Goal: Task Accomplishment & Management: Use online tool/utility

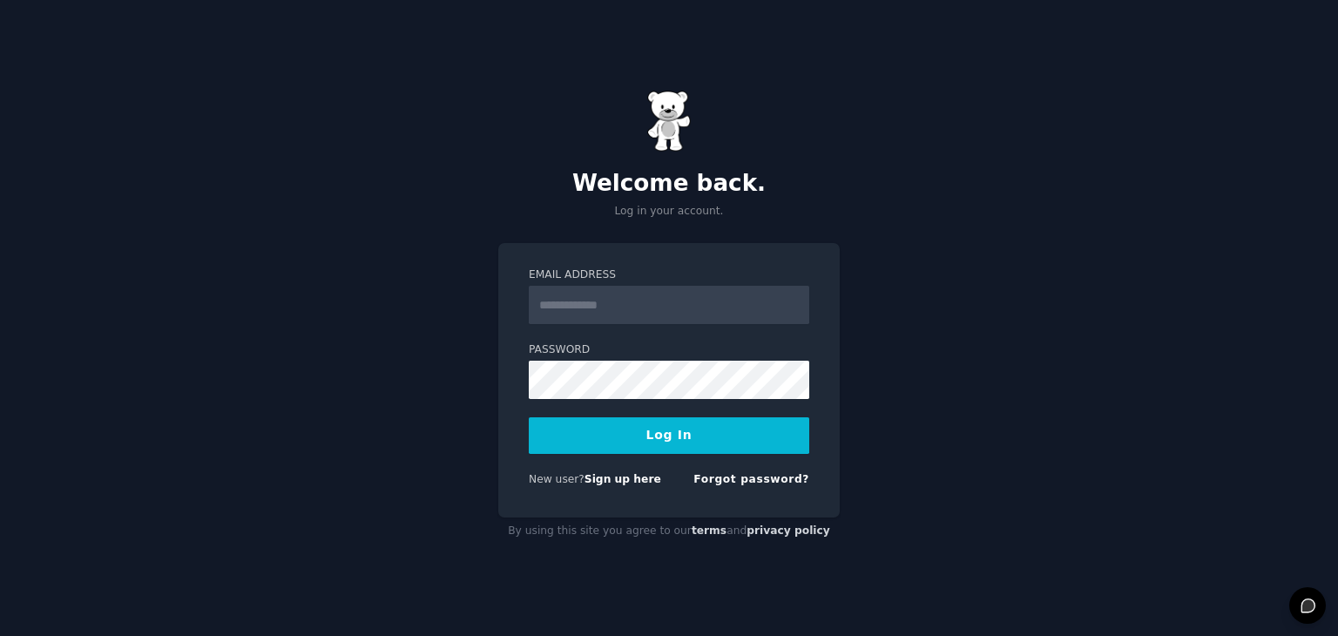
drag, startPoint x: 0, startPoint y: 0, endPoint x: 609, endPoint y: 307, distance: 681.8
click at [609, 307] on input "Email Address" at bounding box center [669, 305] width 281 height 38
click at [615, 305] on input "Email Address" at bounding box center [669, 305] width 281 height 38
click at [605, 318] on input "Email Address" at bounding box center [669, 305] width 281 height 38
type input "**********"
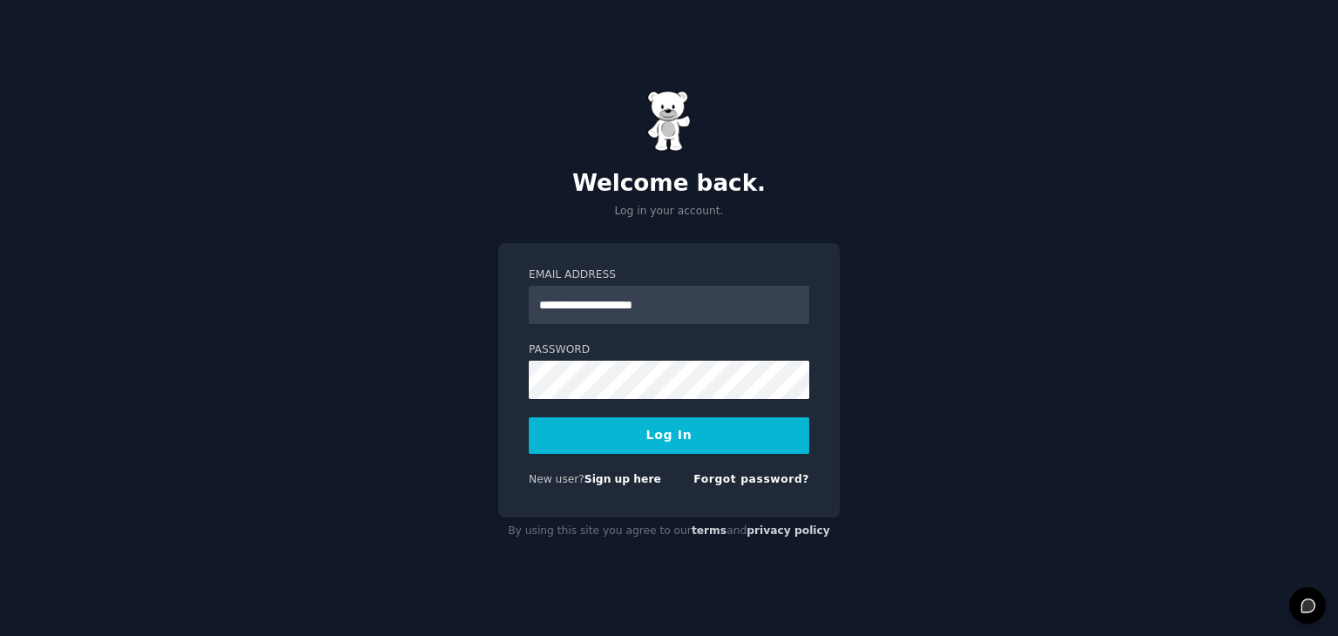
click at [592, 423] on button "Log In" at bounding box center [669, 435] width 281 height 37
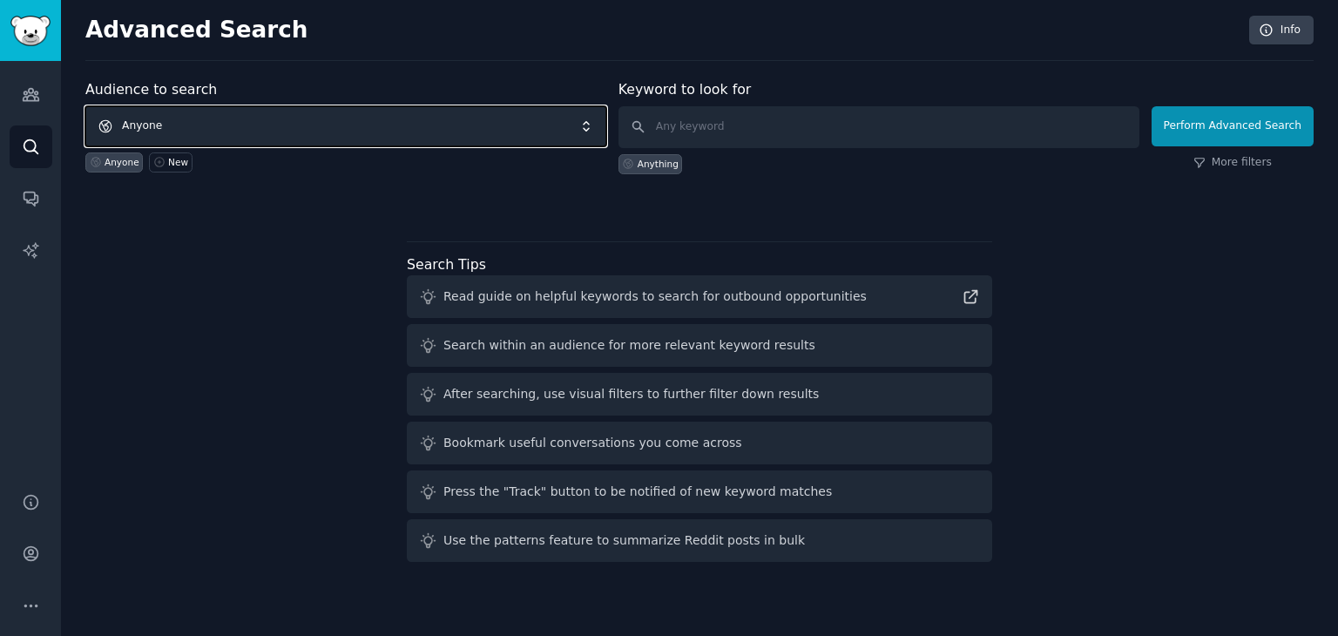
click at [139, 126] on span "Anyone" at bounding box center [345, 126] width 521 height 40
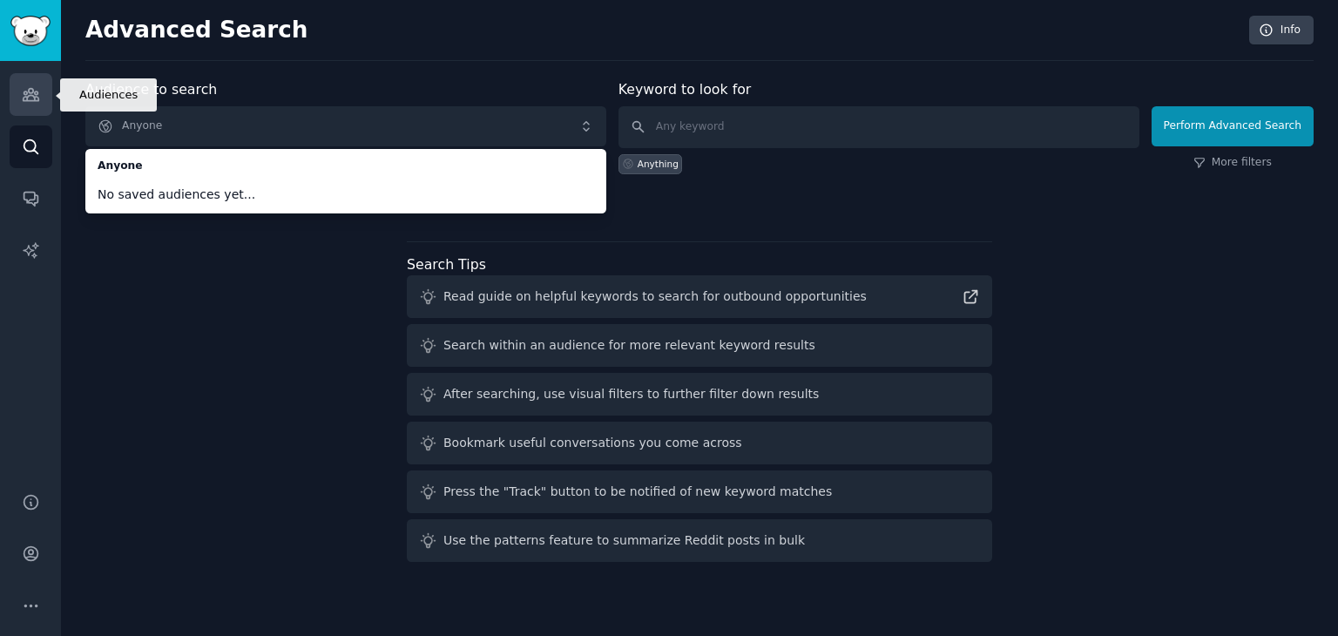
click at [38, 90] on icon "Sidebar" at bounding box center [31, 94] width 18 height 18
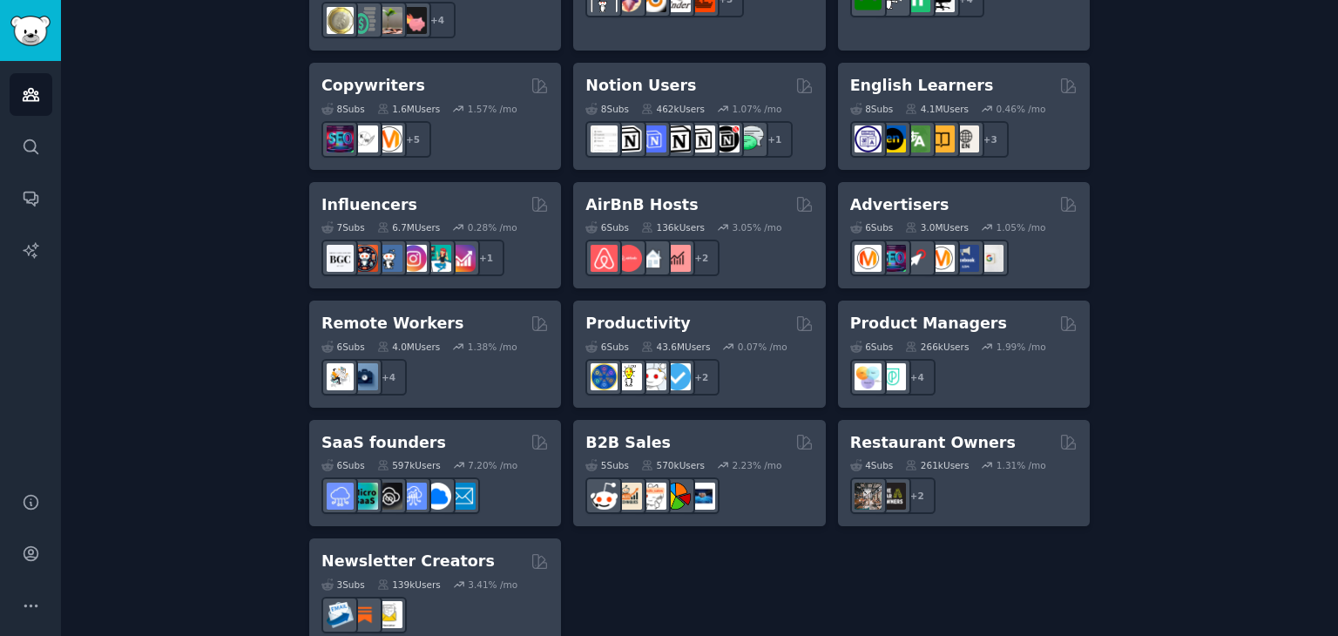
scroll to position [1365, 0]
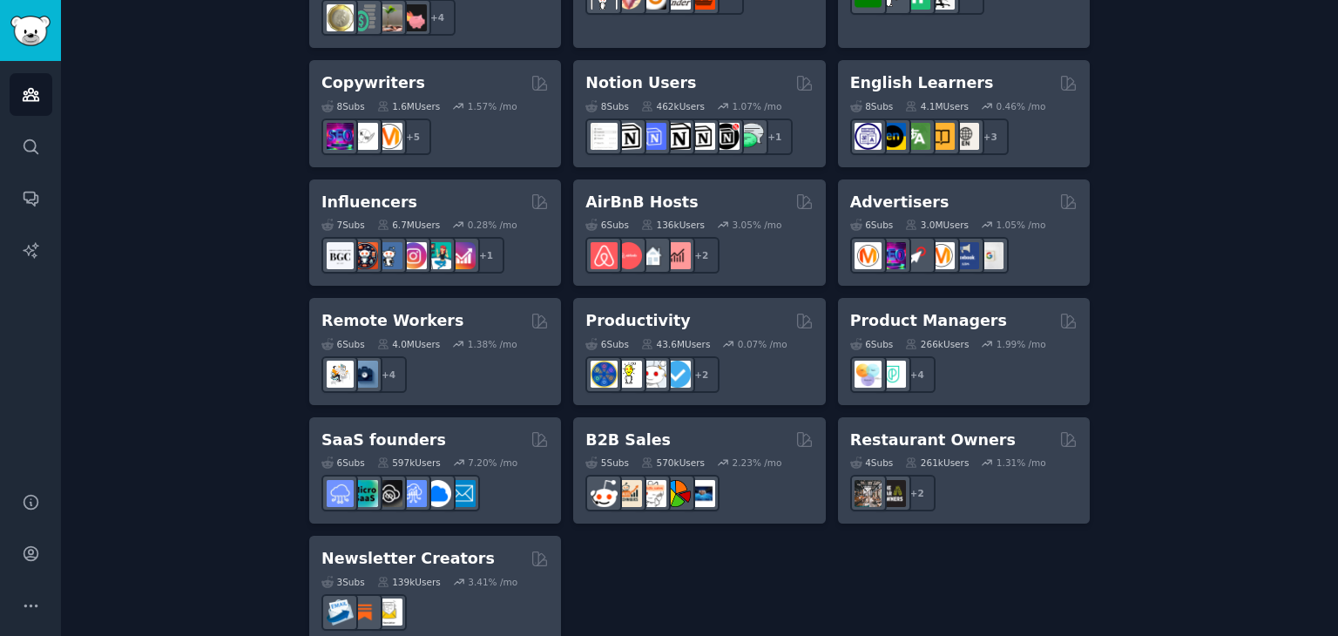
drag, startPoint x: 622, startPoint y: 290, endPoint x: 1213, endPoint y: 332, distance: 592.1
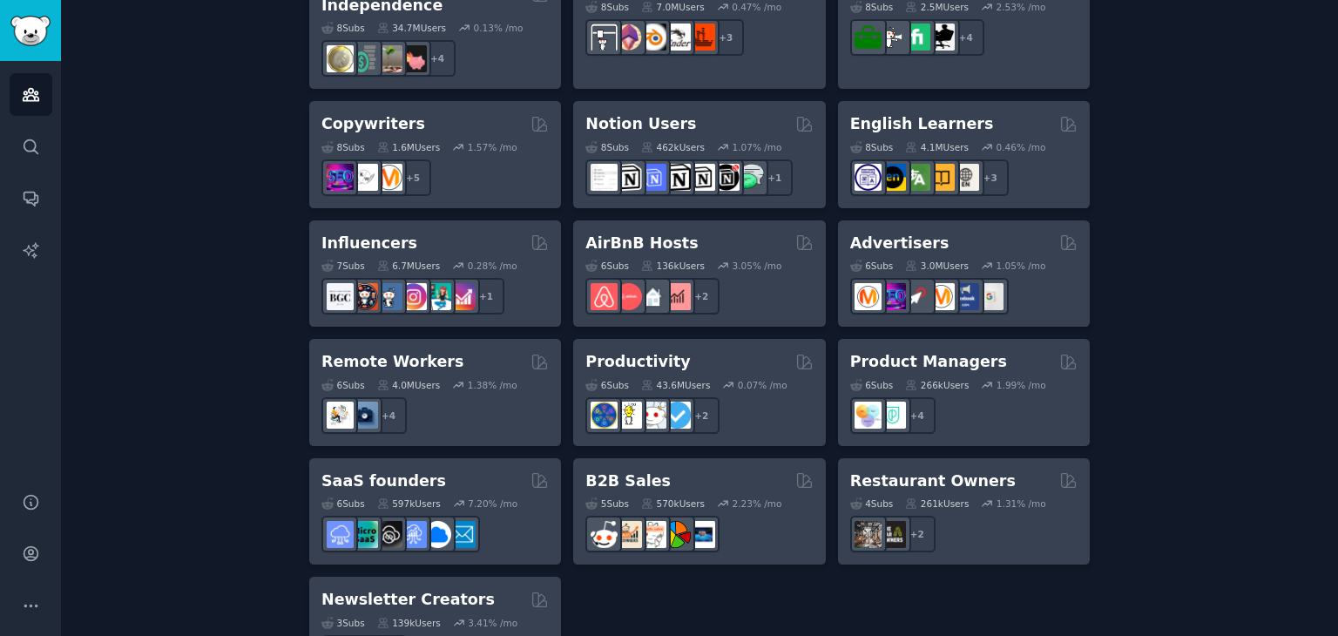
scroll to position [1324, 0]
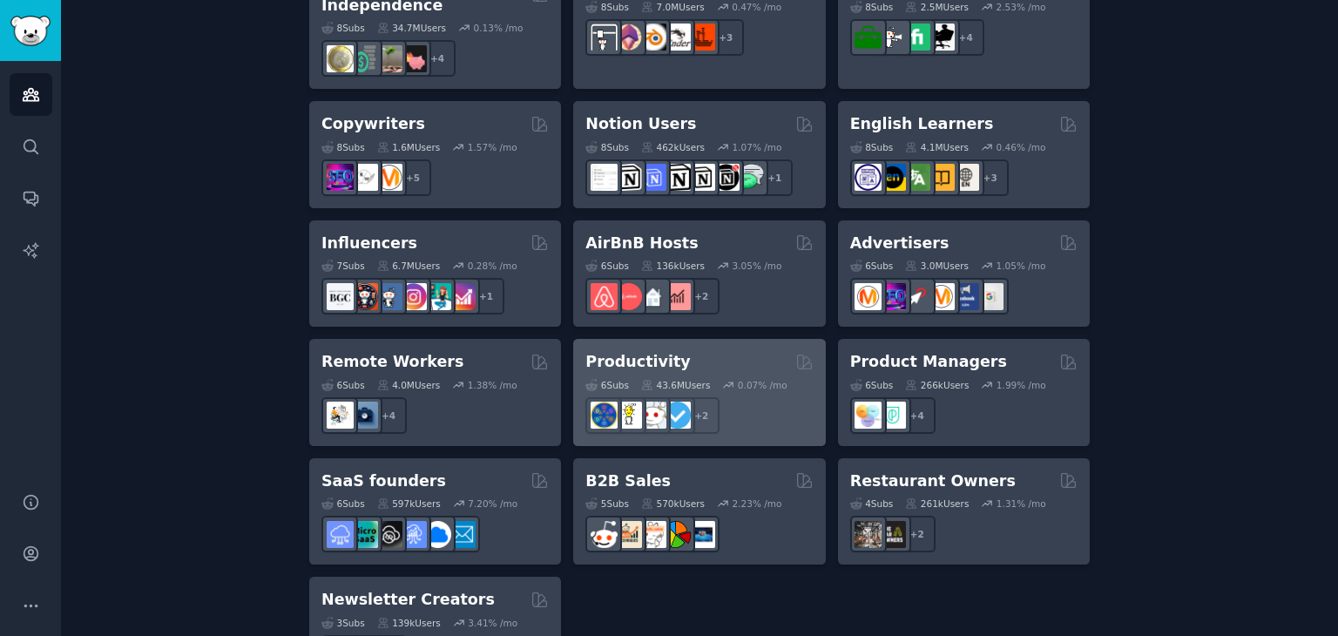
click at [642, 351] on h2 "Productivity" at bounding box center [637, 362] width 105 height 22
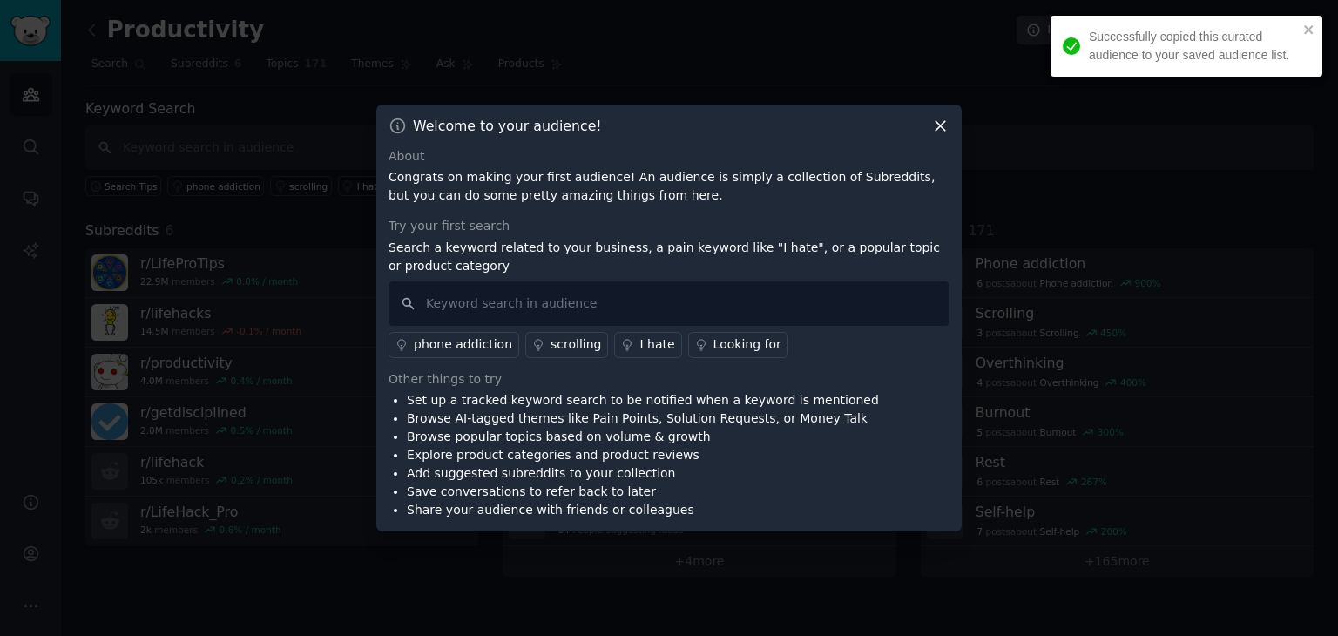
click at [947, 120] on icon at bounding box center [940, 126] width 18 height 18
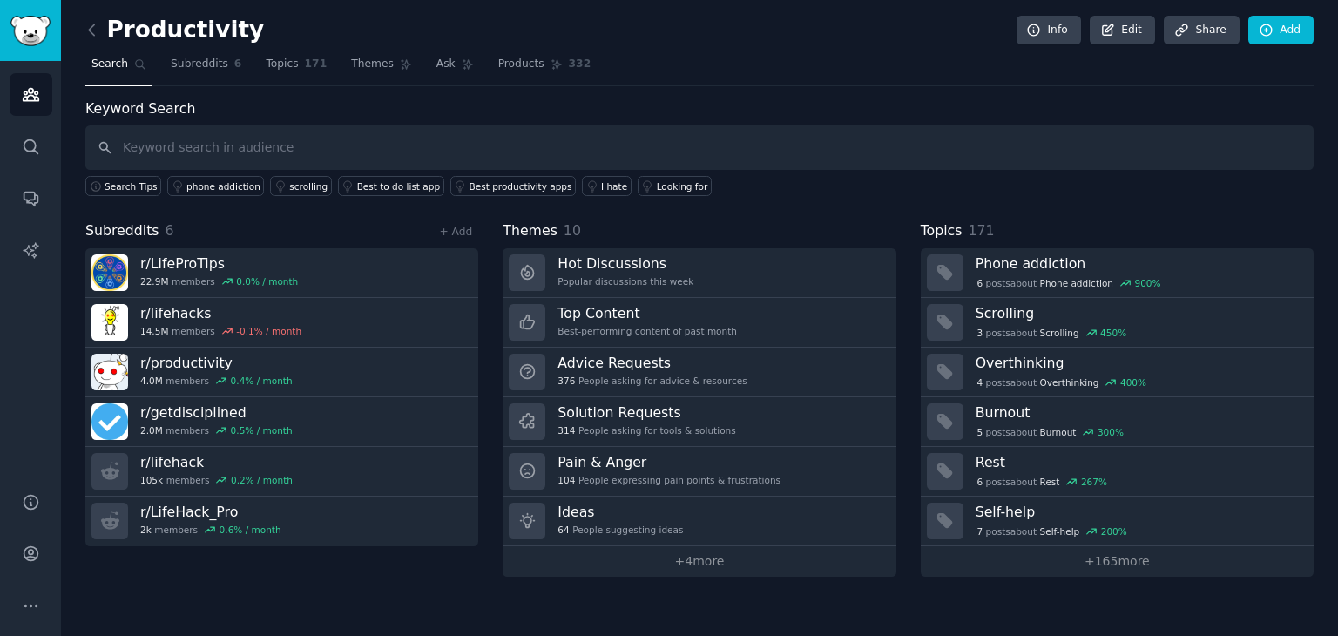
click at [101, 24] on link at bounding box center [96, 31] width 22 height 28
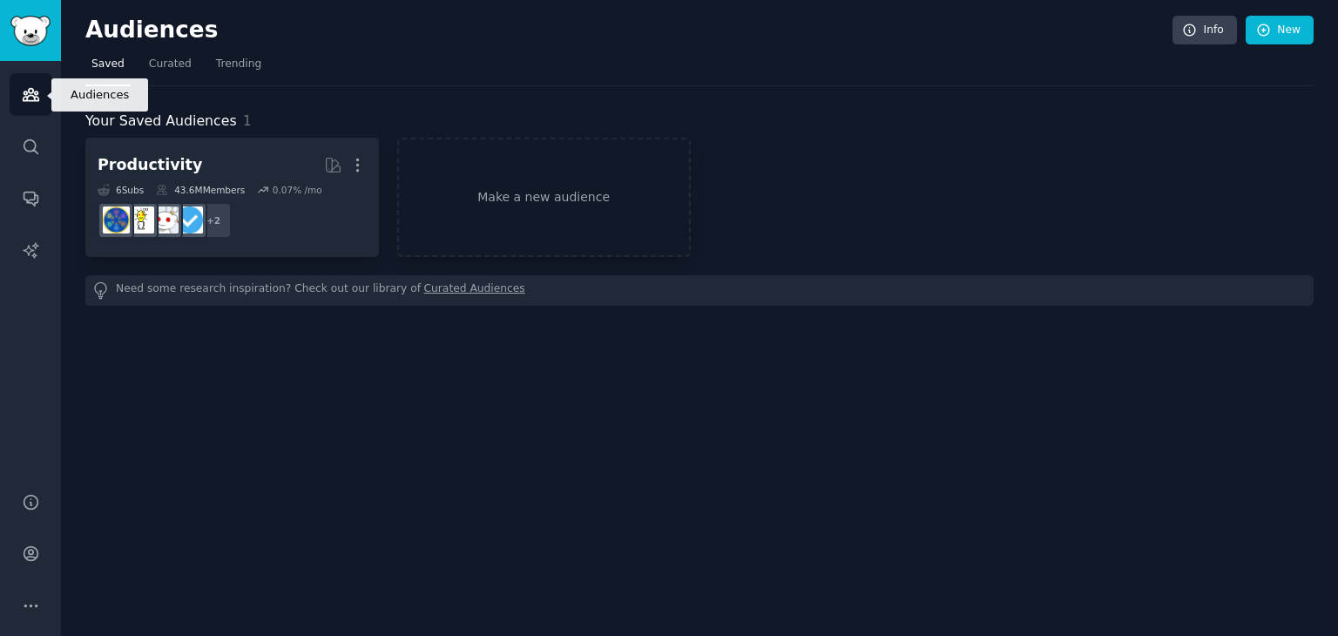
click at [48, 98] on link "Audiences" at bounding box center [31, 94] width 43 height 43
click at [502, 196] on link "Make a new audience" at bounding box center [544, 197] width 294 height 119
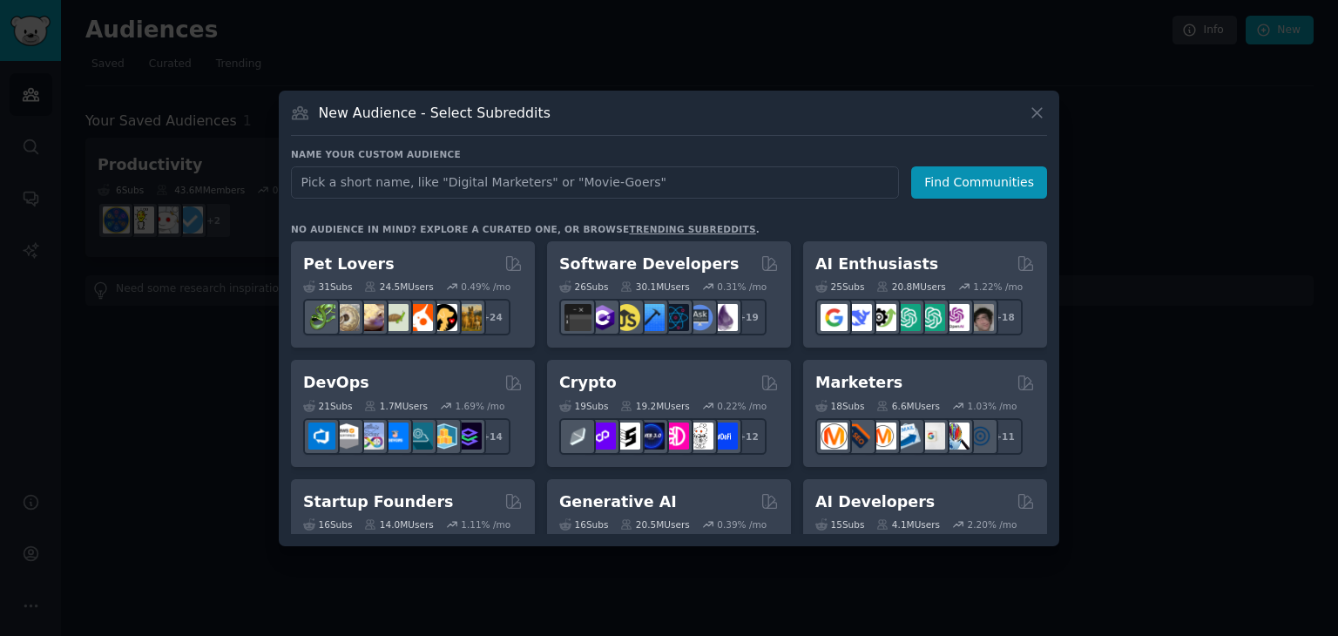
click at [655, 229] on link "trending subreddits" at bounding box center [692, 229] width 126 height 10
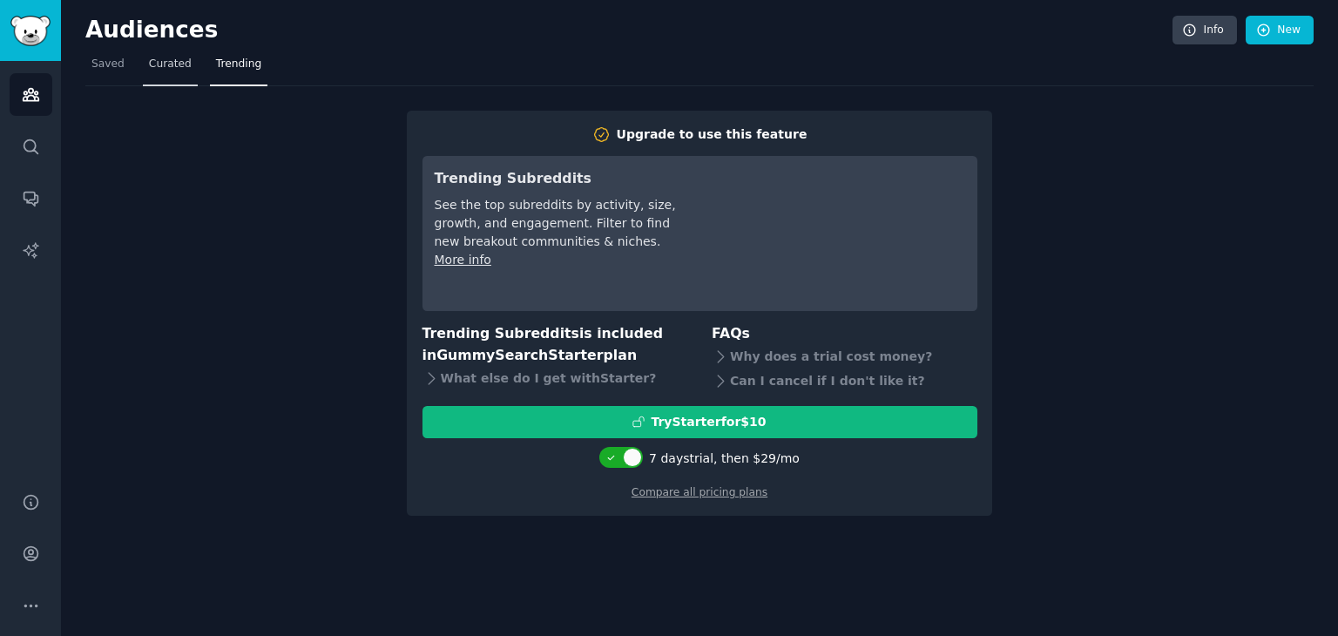
click at [166, 77] on link "Curated" at bounding box center [170, 69] width 55 height 36
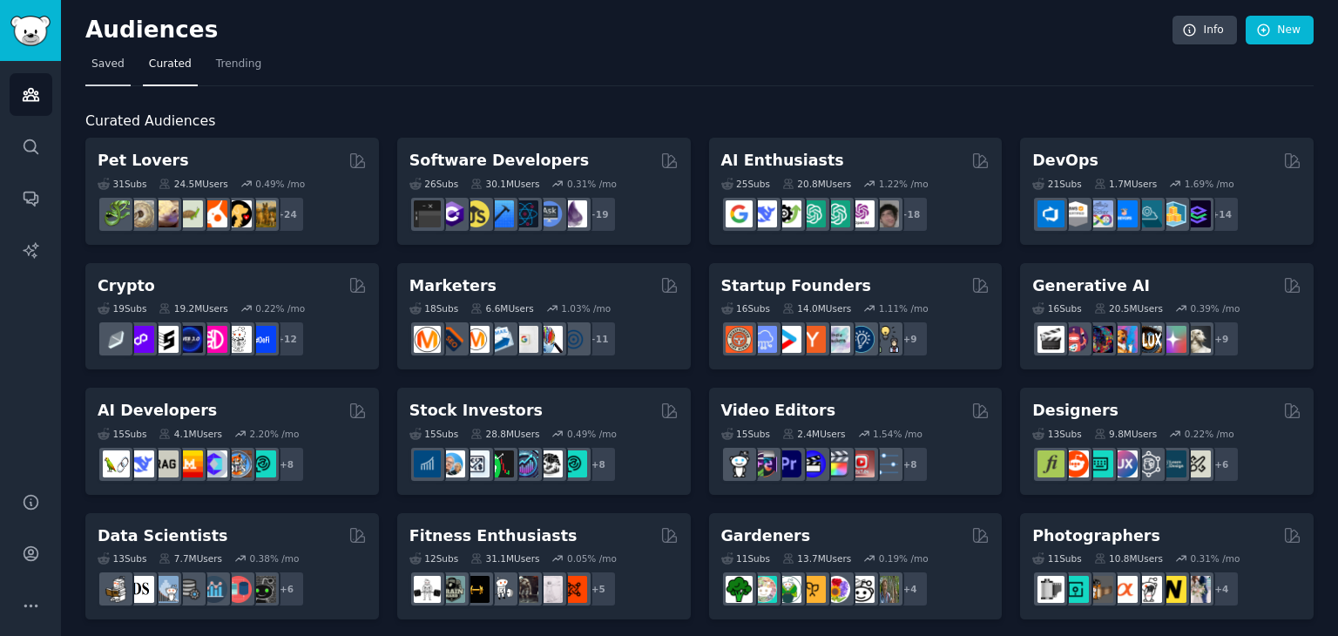
click at [107, 64] on span "Saved" at bounding box center [107, 65] width 33 height 16
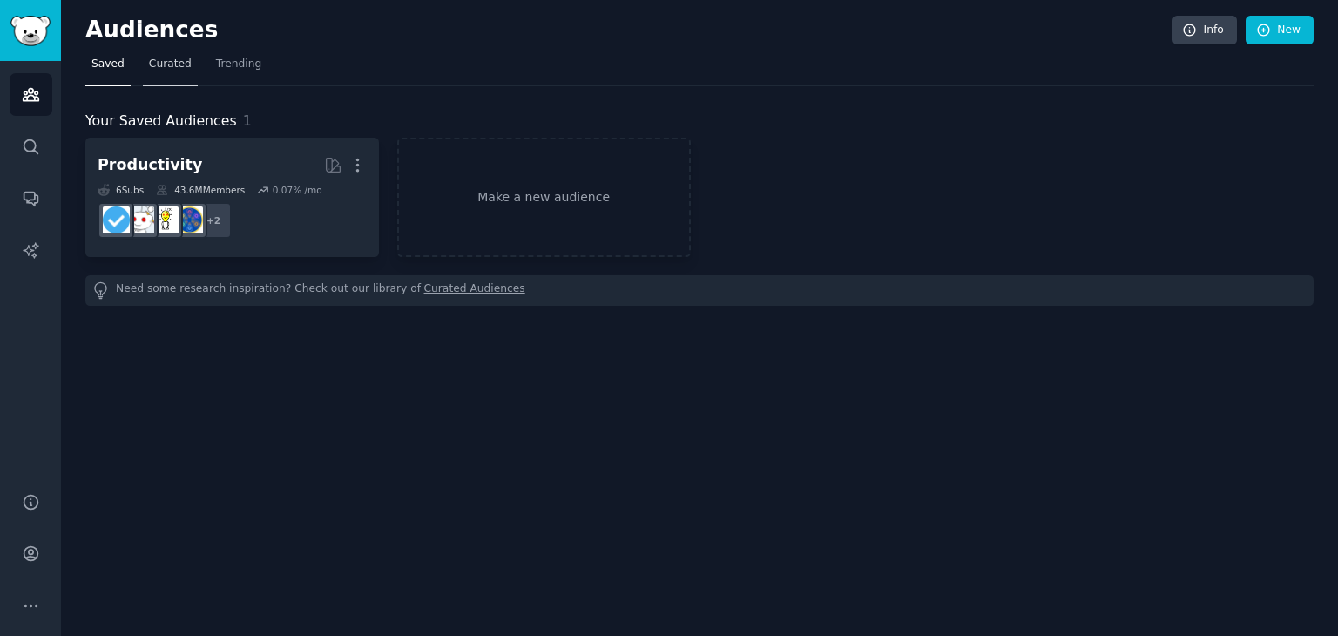
click at [170, 64] on span "Curated" at bounding box center [170, 65] width 43 height 16
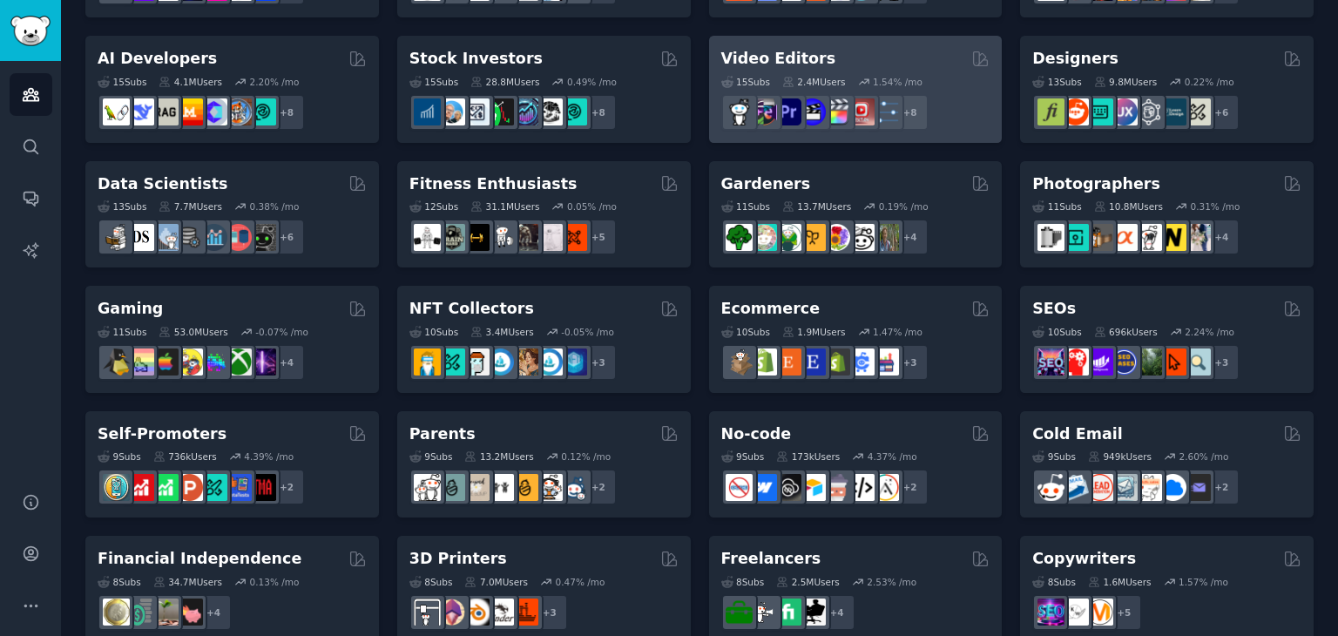
scroll to position [358, 0]
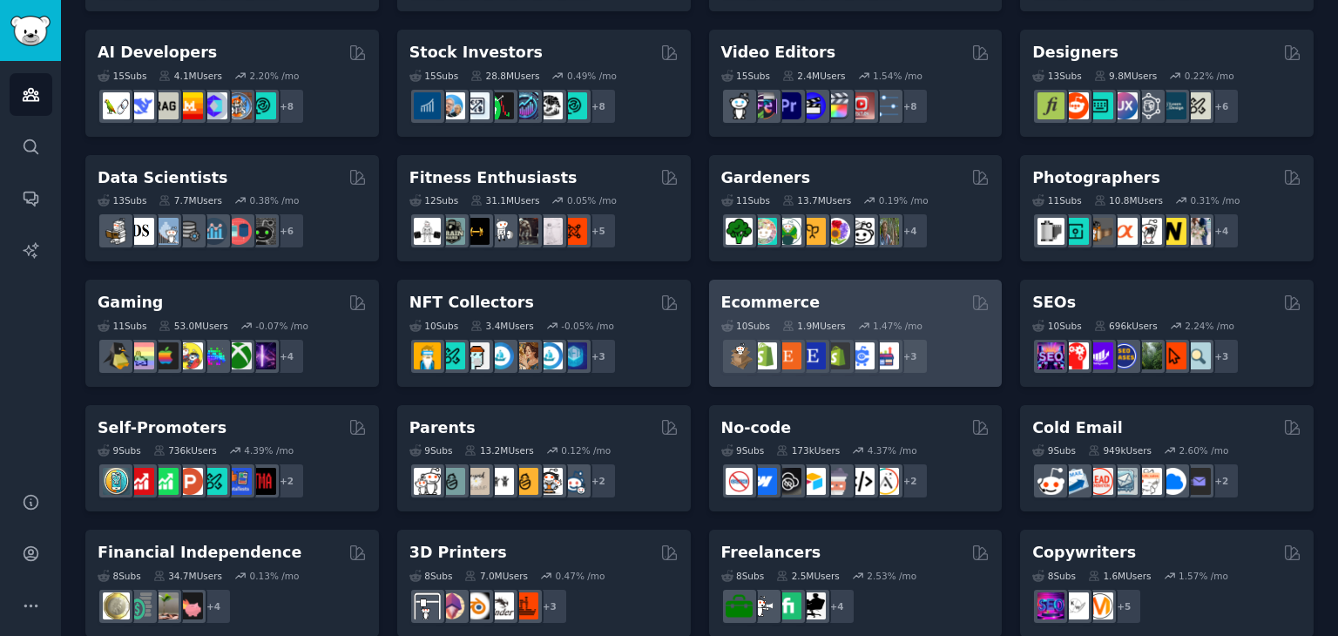
click at [849, 314] on div "10 Sub s 1.9M Users 1.47 % /mo r/ecommercemarketing + 3" at bounding box center [855, 344] width 269 height 61
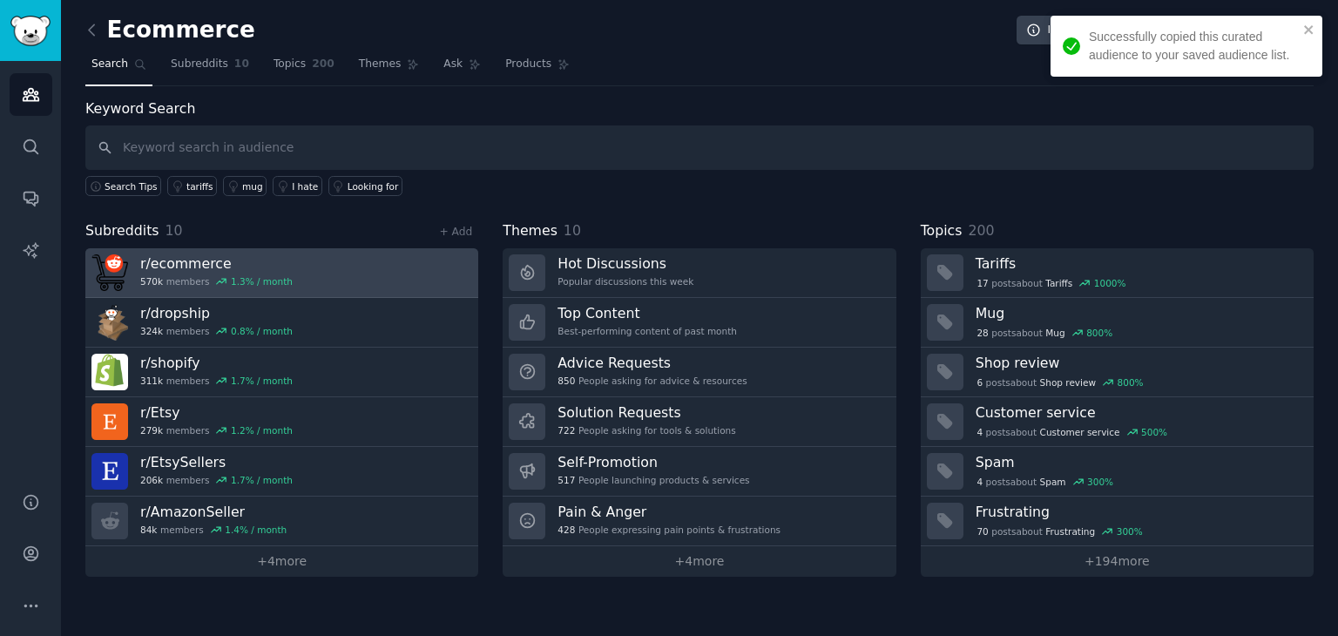
click at [354, 283] on link "r/ ecommerce 570k members 1.3 % / month" at bounding box center [281, 273] width 393 height 50
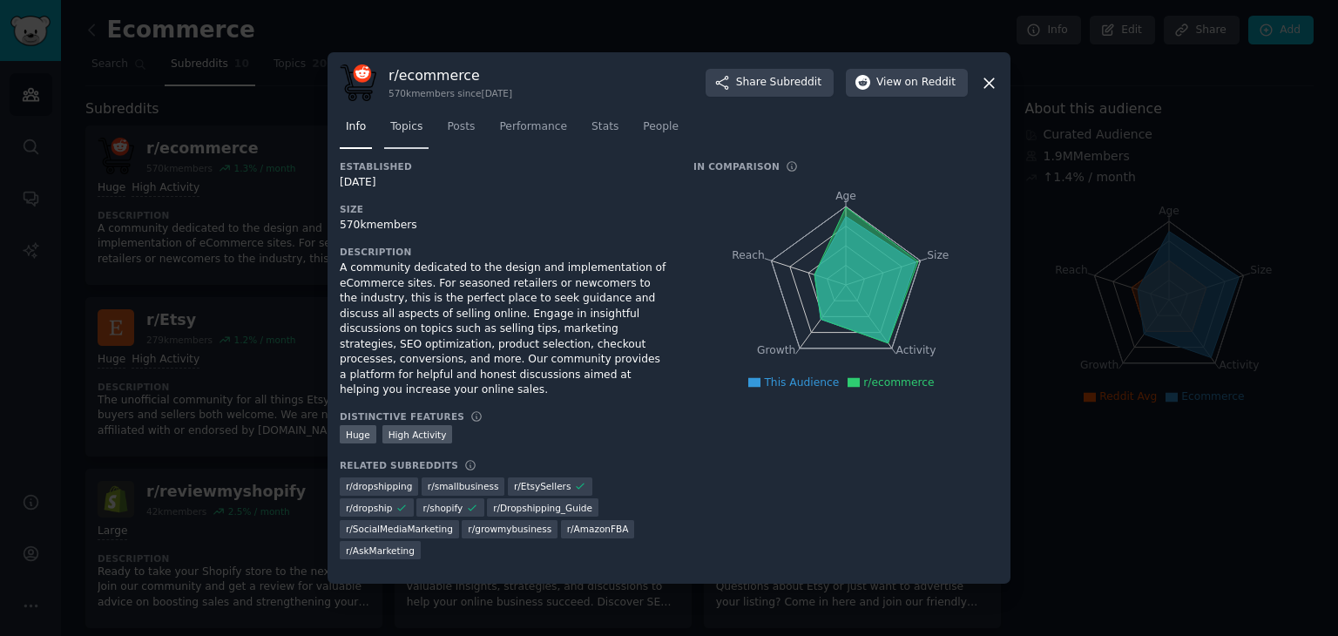
click at [390, 135] on span "Topics" at bounding box center [406, 127] width 32 height 16
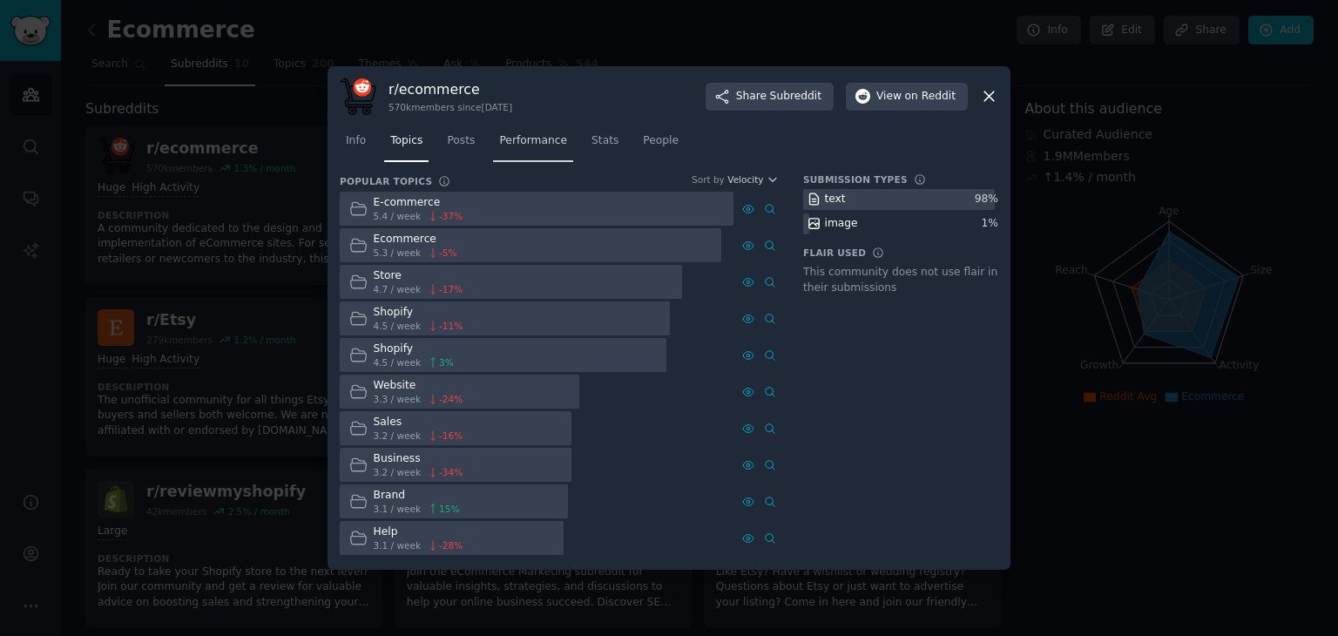
click at [549, 134] on span "Performance" at bounding box center [533, 141] width 68 height 16
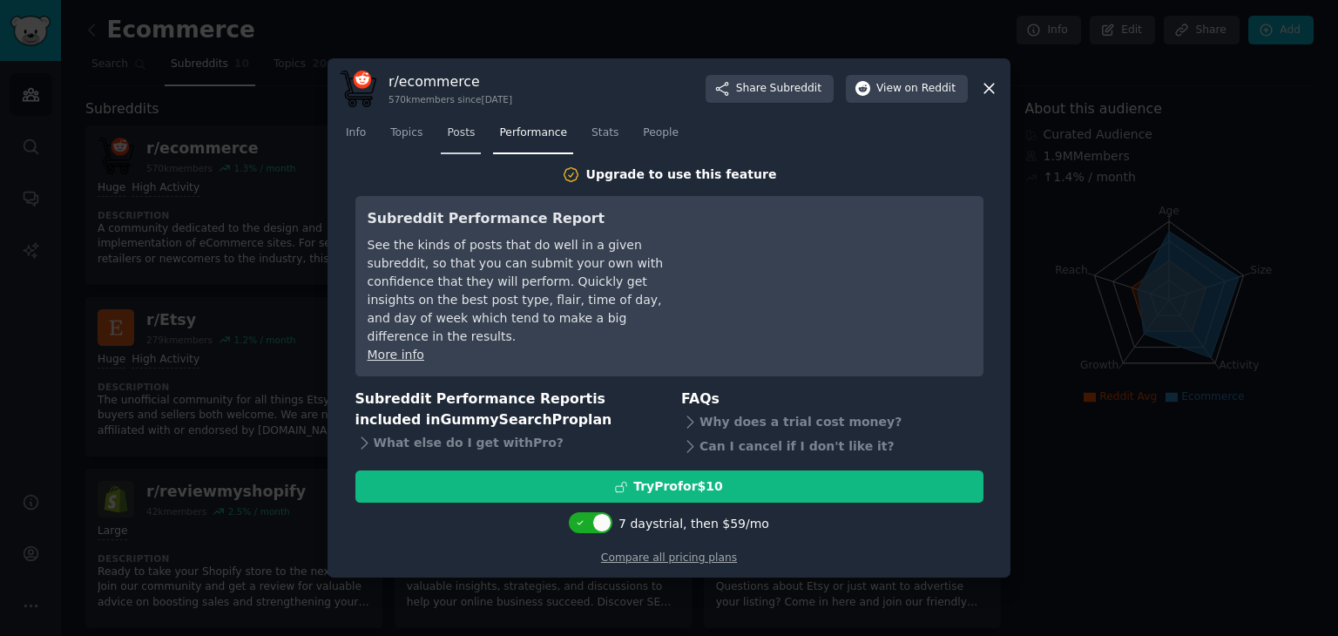
click at [472, 141] on link "Posts" at bounding box center [461, 137] width 40 height 36
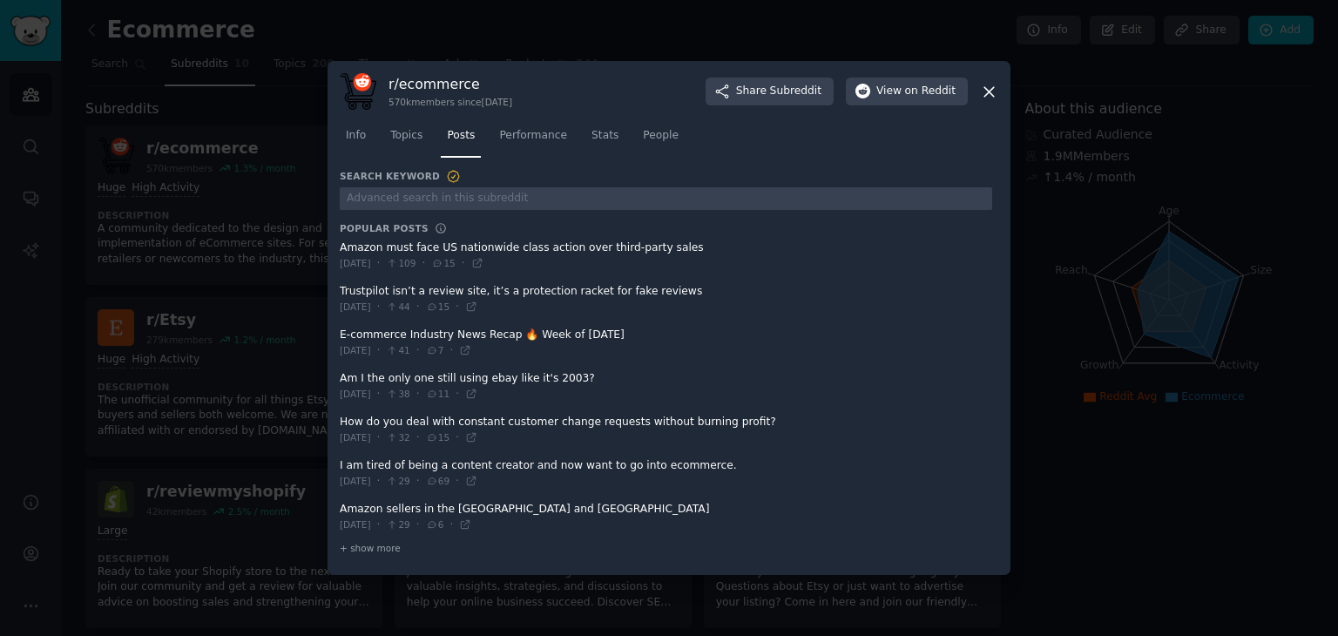
click at [986, 87] on icon at bounding box center [989, 92] width 18 height 18
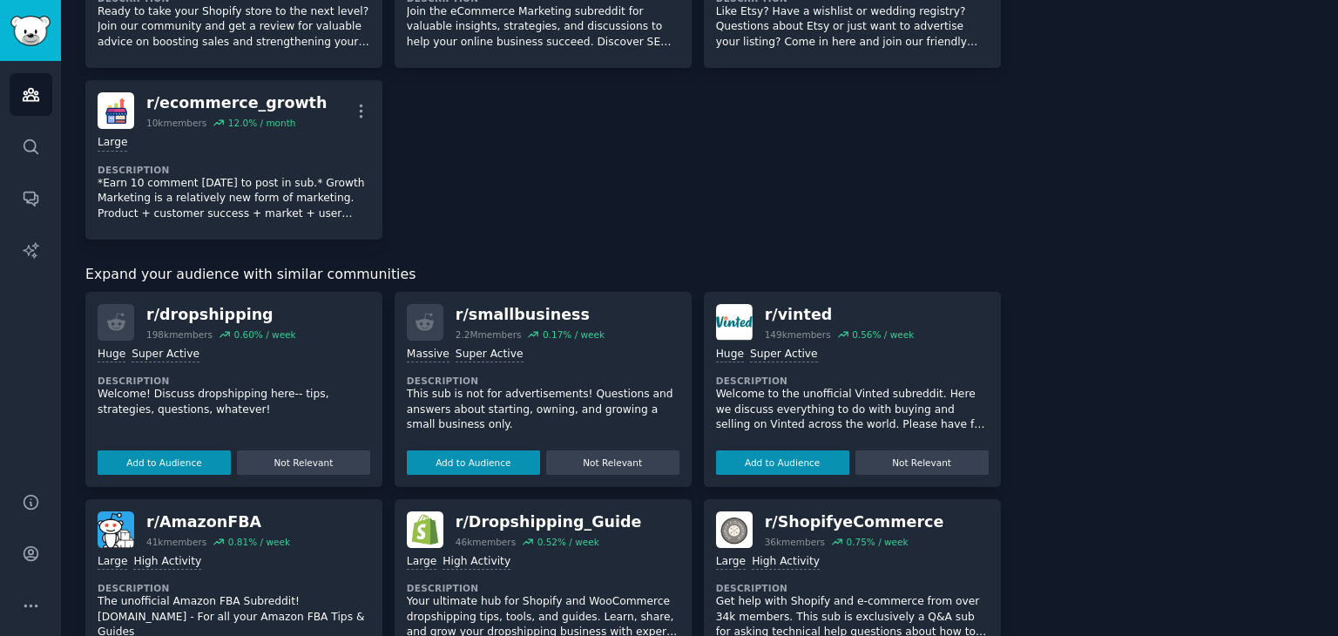
scroll to position [585, 0]
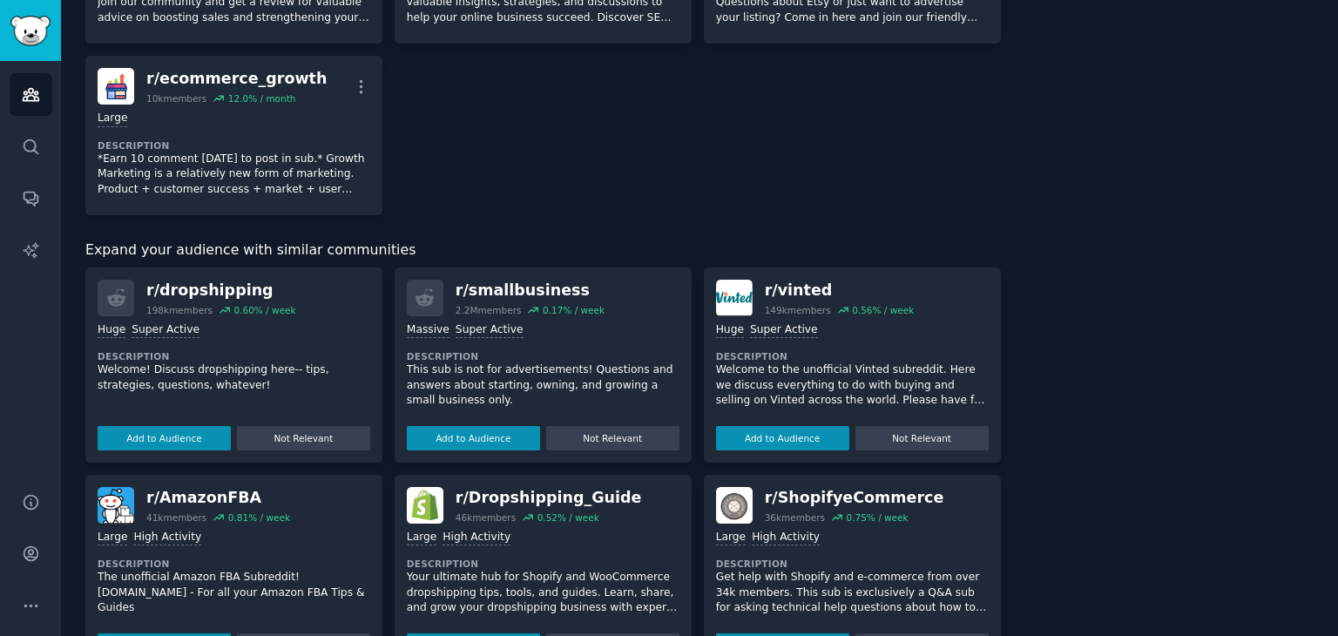
click at [509, 291] on div "r/ smallbusiness" at bounding box center [530, 291] width 149 height 22
click at [557, 356] on dt "Description" at bounding box center [543, 356] width 273 height 12
click at [575, 304] on div "0.17 % / week" at bounding box center [574, 310] width 62 height 12
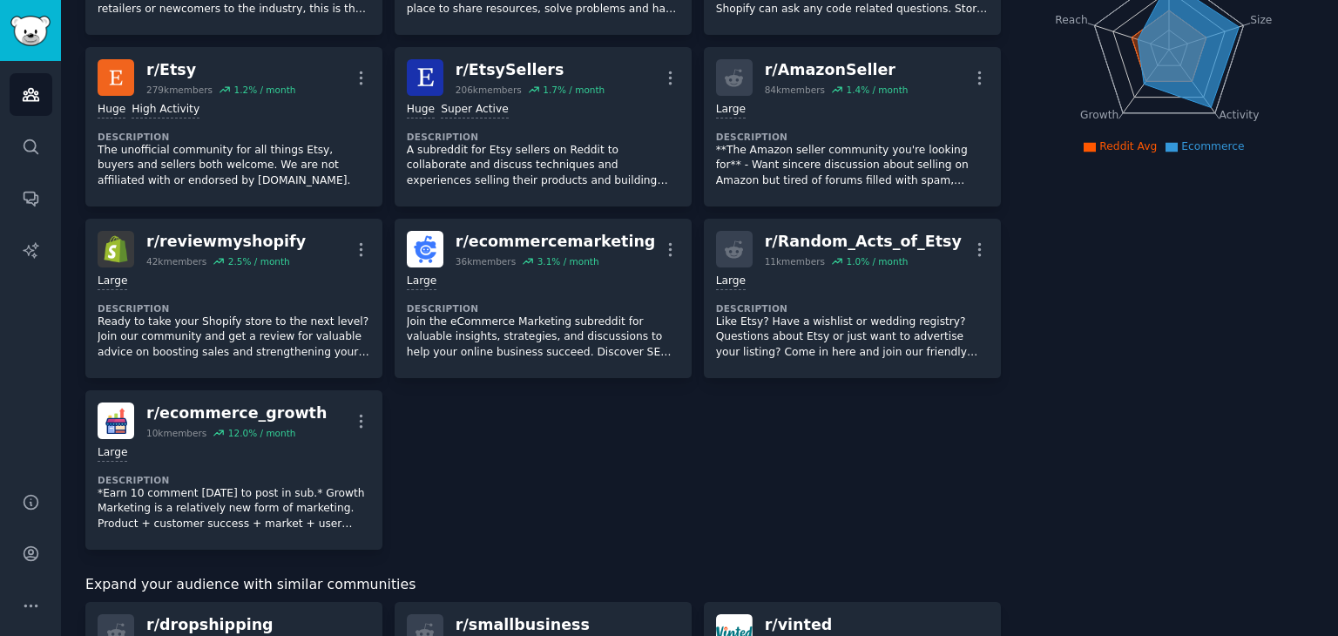
scroll to position [0, 0]
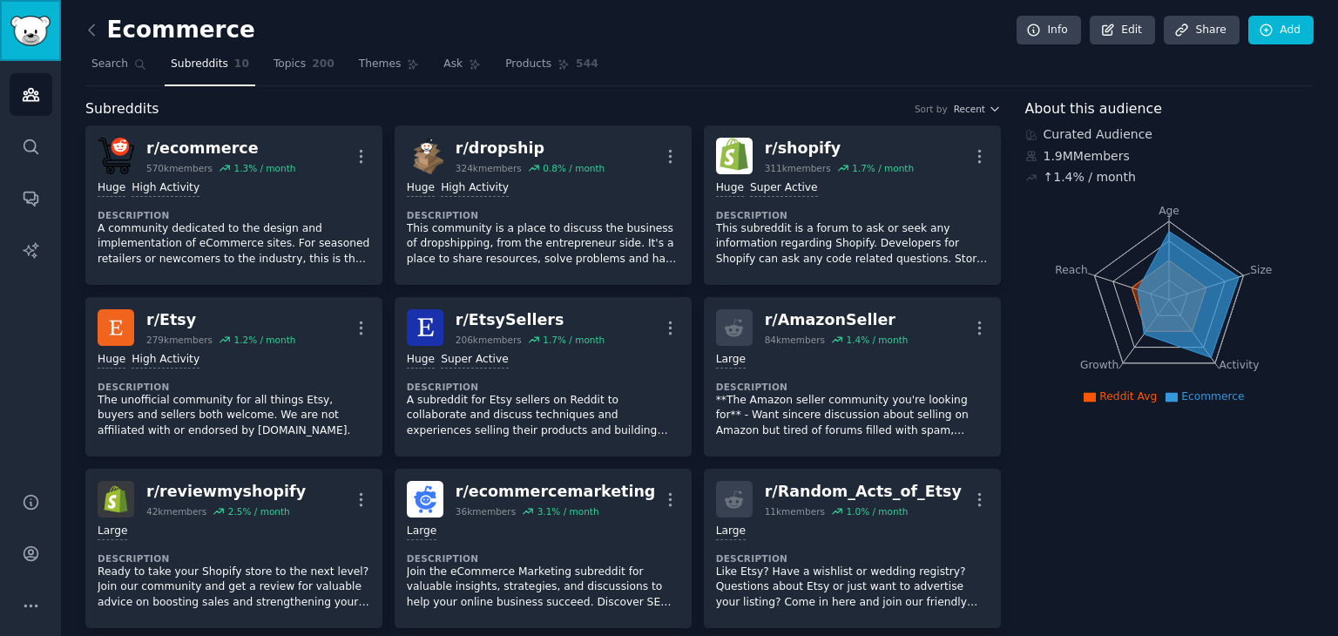
click at [37, 46] on link "Sidebar" at bounding box center [30, 30] width 61 height 61
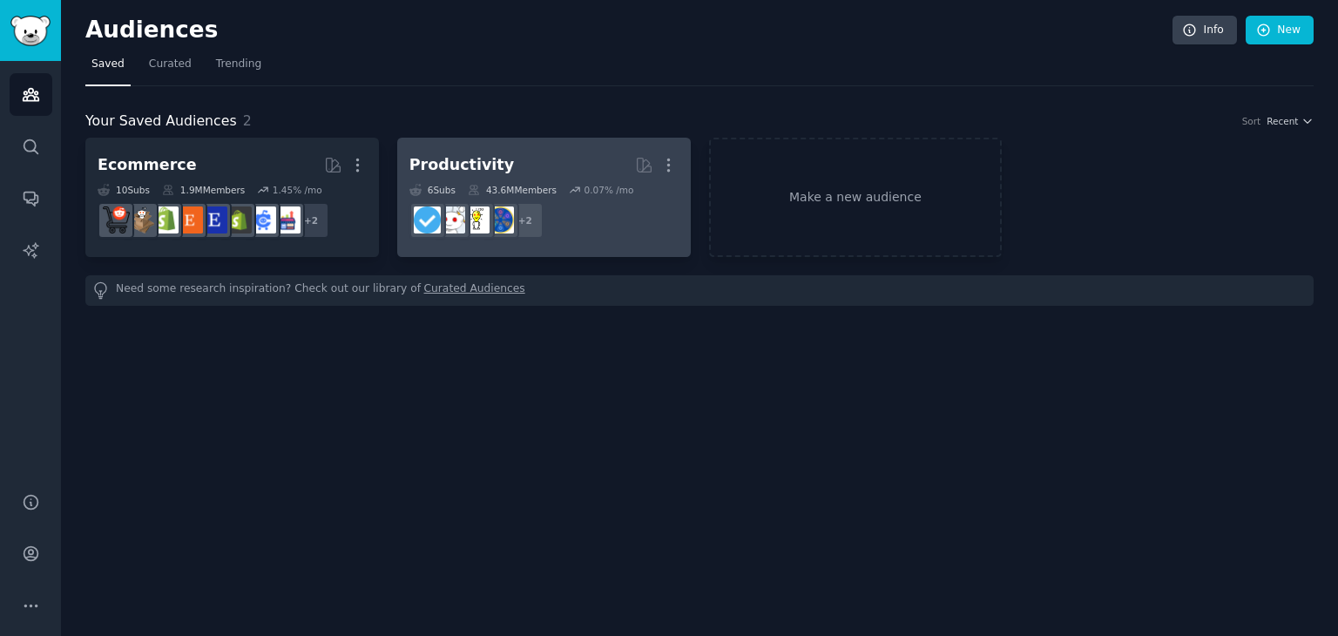
click at [540, 172] on h2 "Productivity Curated by GummySearch More" at bounding box center [543, 165] width 269 height 30
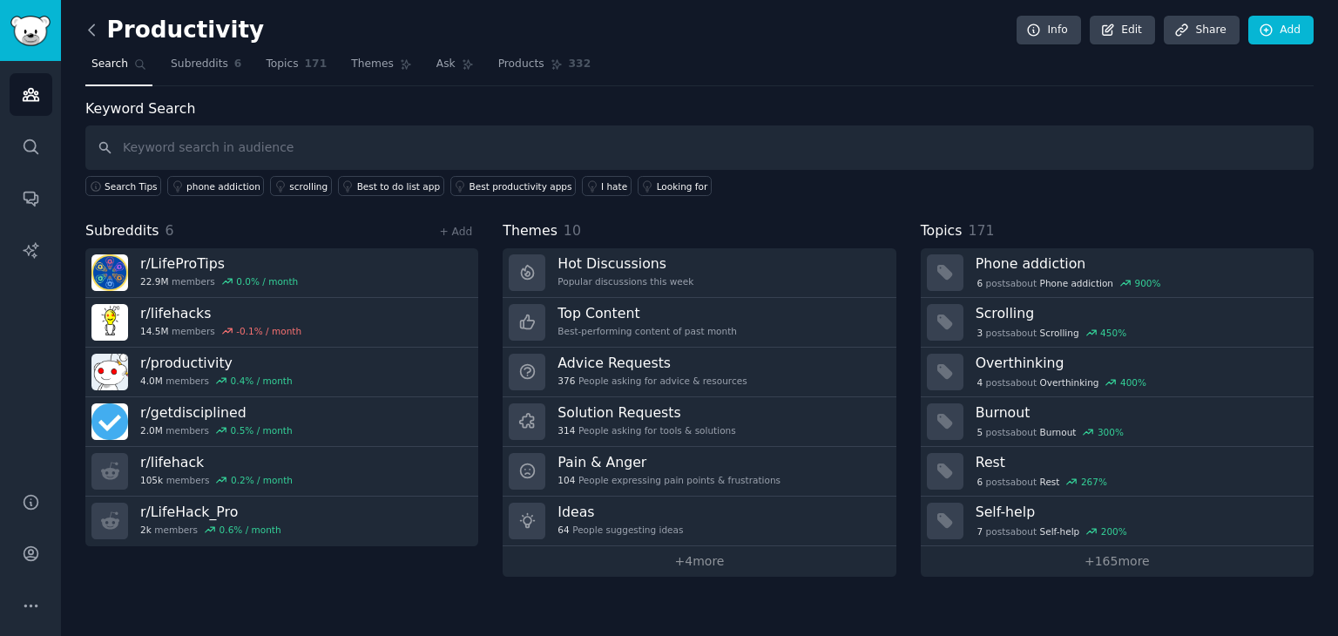
click at [91, 30] on icon at bounding box center [92, 30] width 18 height 18
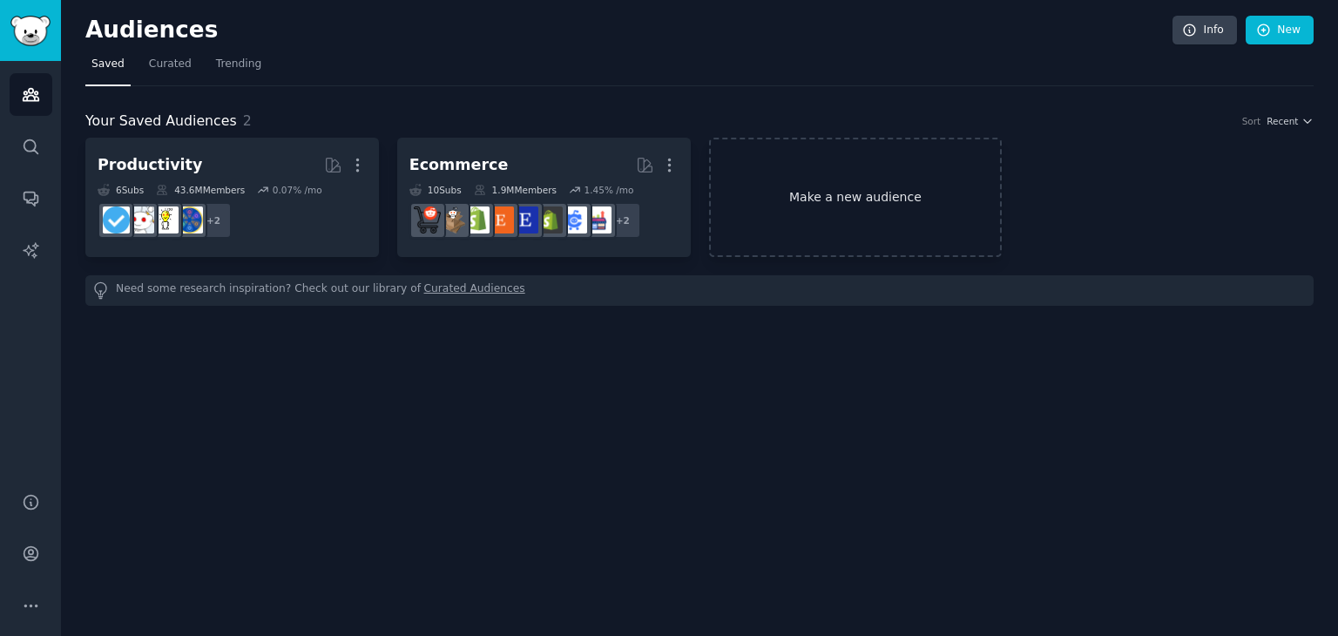
click at [743, 164] on link "Make a new audience" at bounding box center [856, 197] width 294 height 119
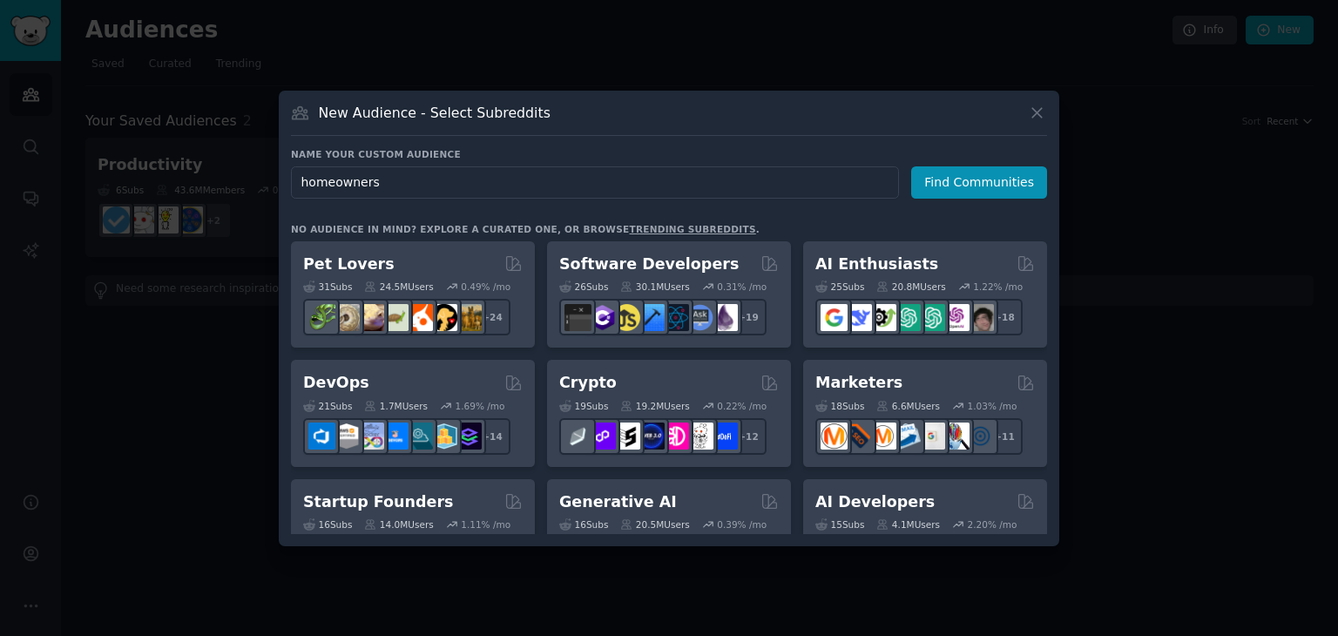
click at [331, 183] on input "homeowners" at bounding box center [595, 182] width 608 height 32
type input "home owners"
click button "Find Communities" at bounding box center [979, 182] width 136 height 32
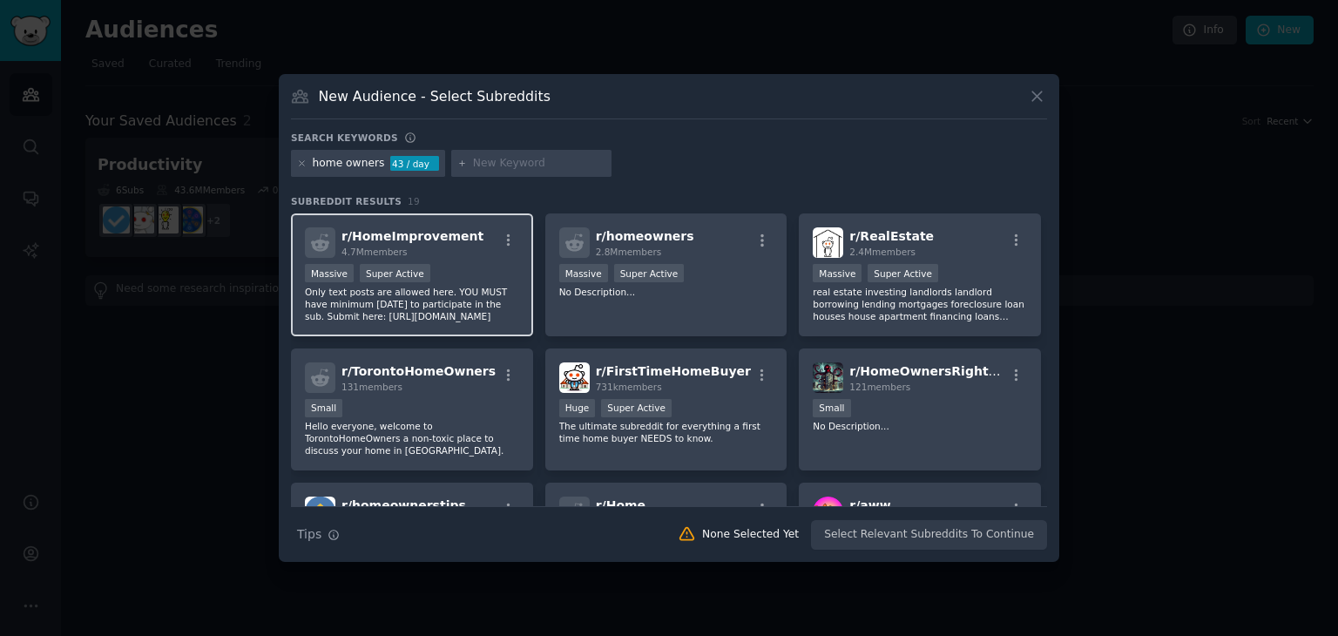
click at [429, 237] on span "r/ HomeImprovement" at bounding box center [413, 236] width 142 height 14
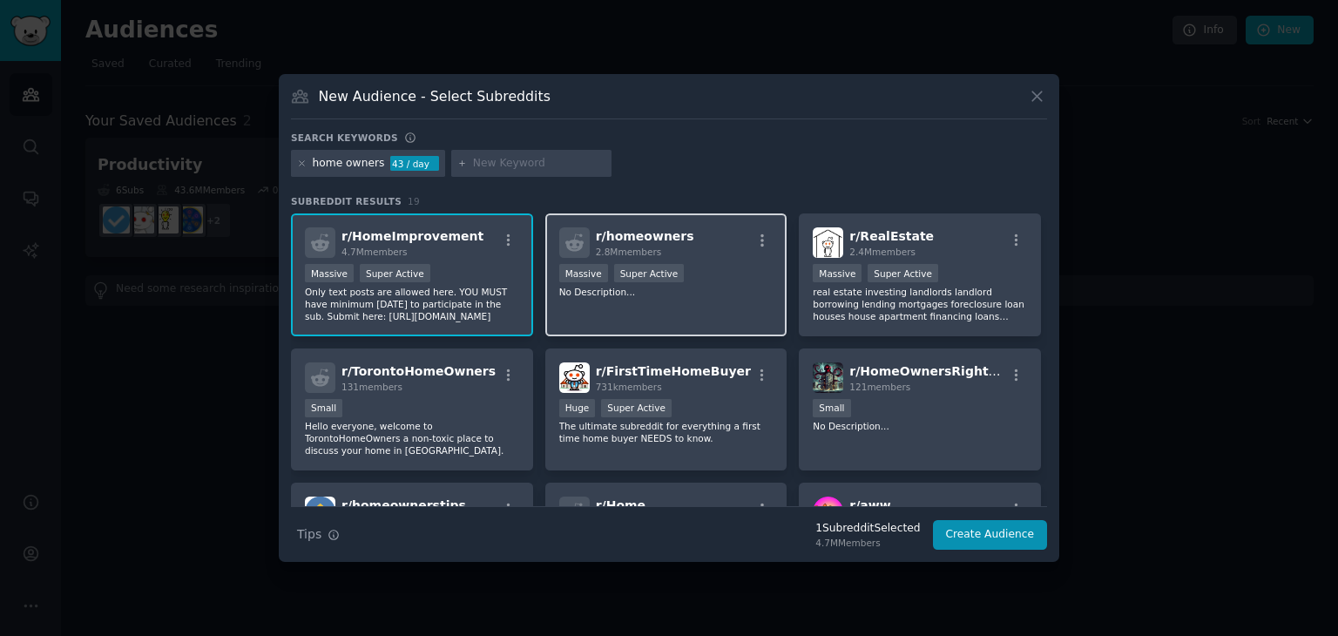
click at [691, 287] on p "No Description..." at bounding box center [666, 292] width 214 height 12
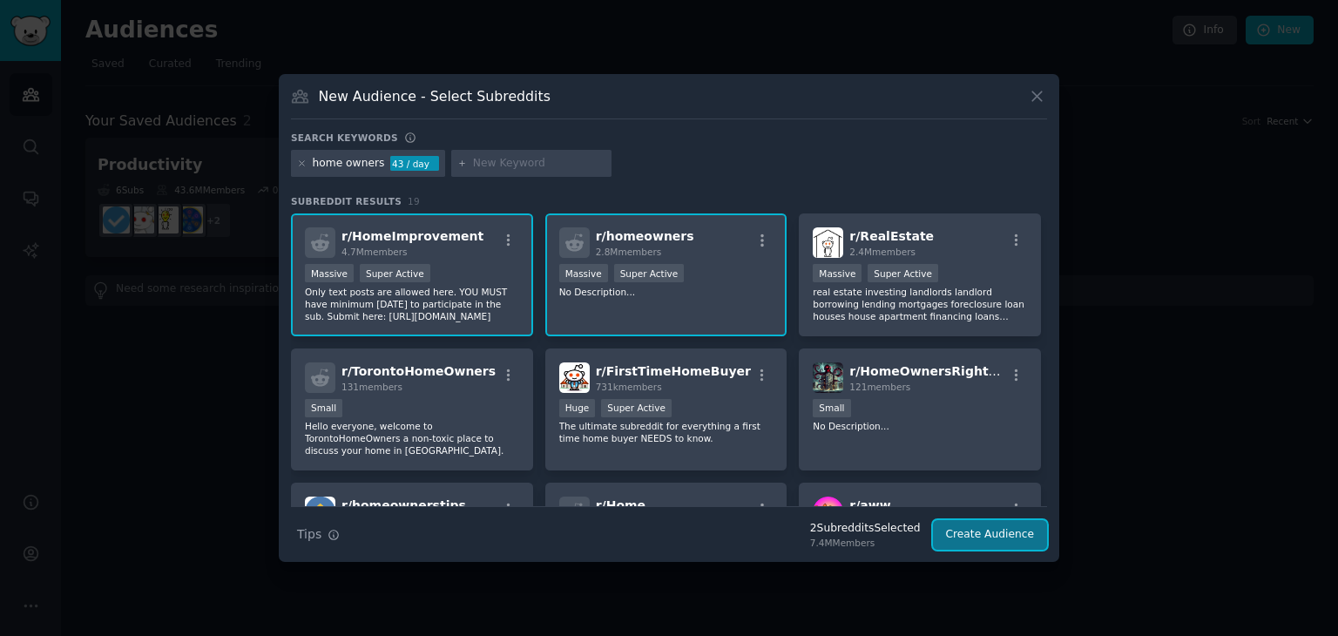
click at [974, 538] on button "Create Audience" at bounding box center [990, 535] width 115 height 30
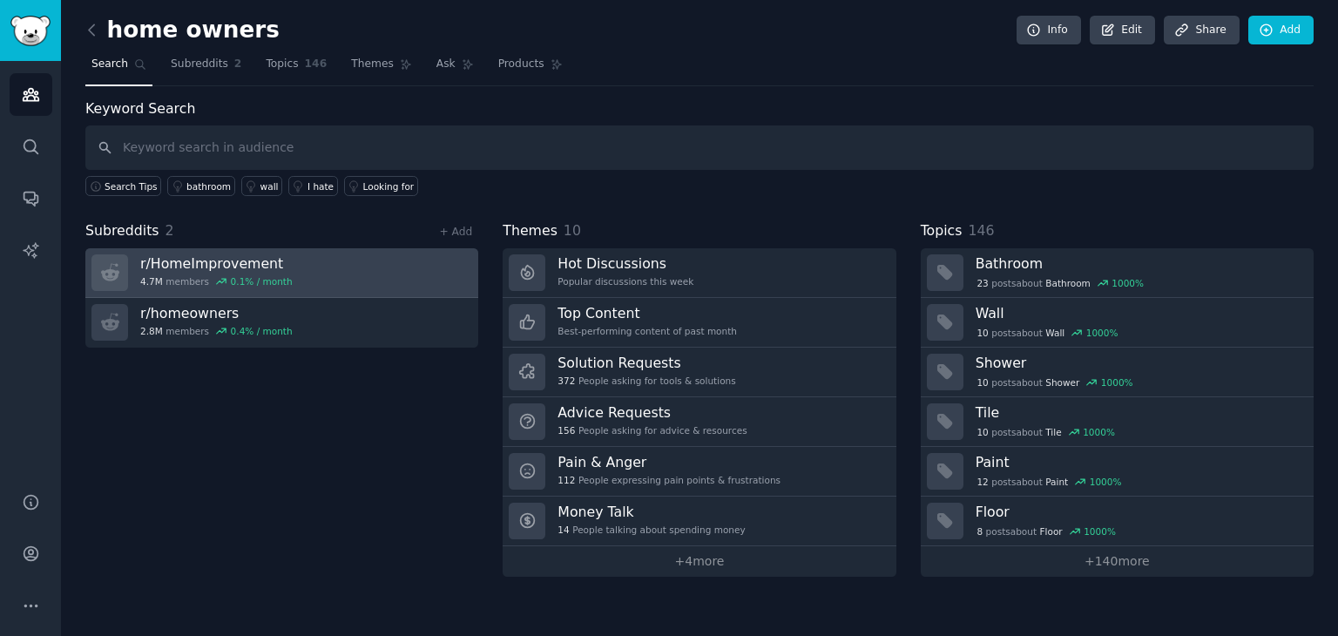
click at [279, 261] on link "r/ HomeImprovement 4.7M members 0.1 % / month" at bounding box center [281, 273] width 393 height 50
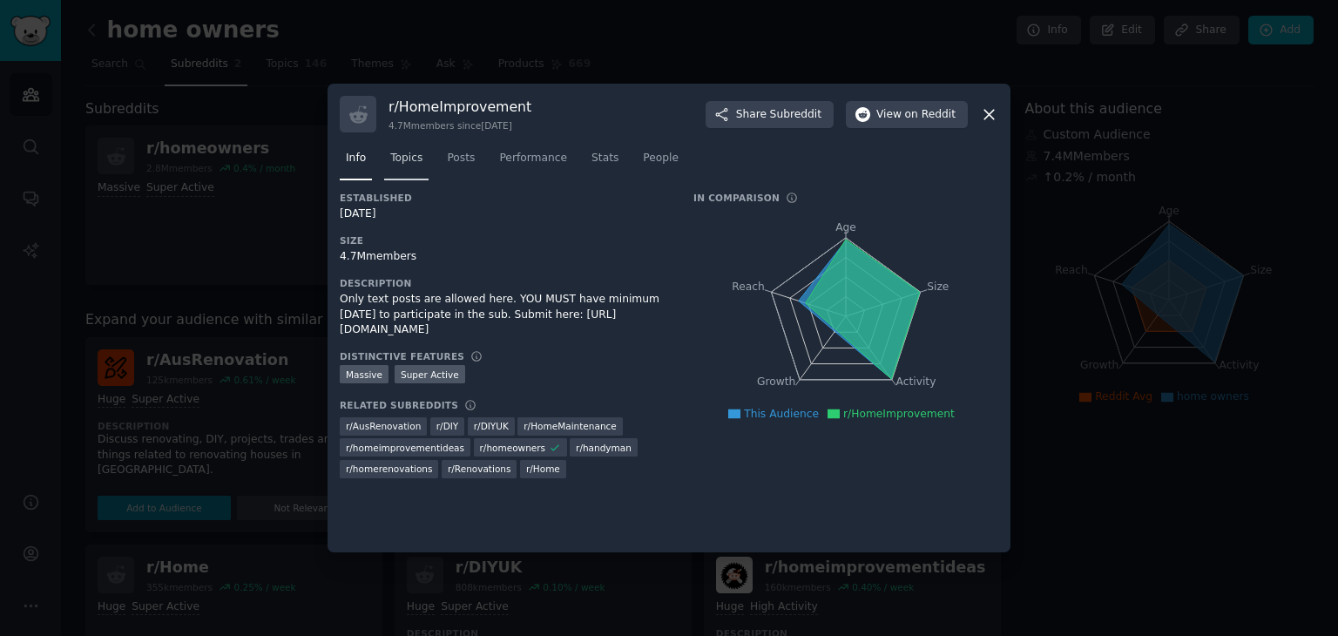
click at [402, 159] on span "Topics" at bounding box center [406, 159] width 32 height 16
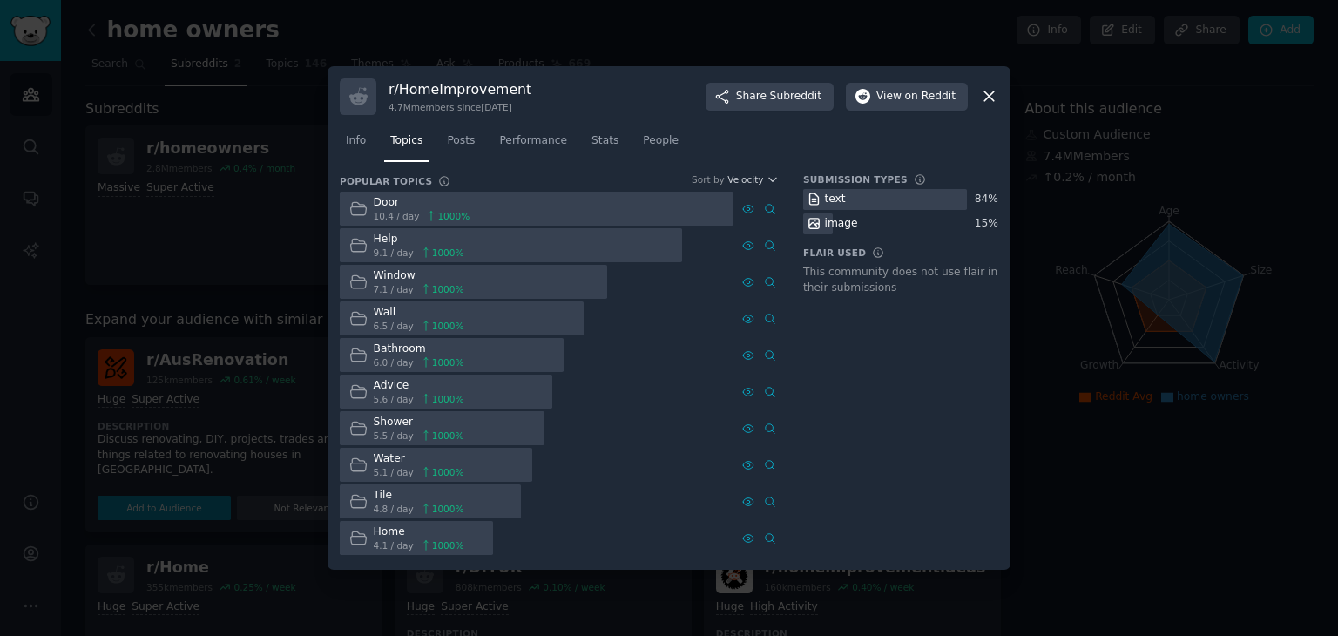
click at [386, 206] on div "Door" at bounding box center [422, 203] width 97 height 16
click at [435, 222] on div "Door 10.4 / day 1000 %" at bounding box center [409, 209] width 139 height 34
click at [349, 206] on icon at bounding box center [358, 209] width 18 height 18
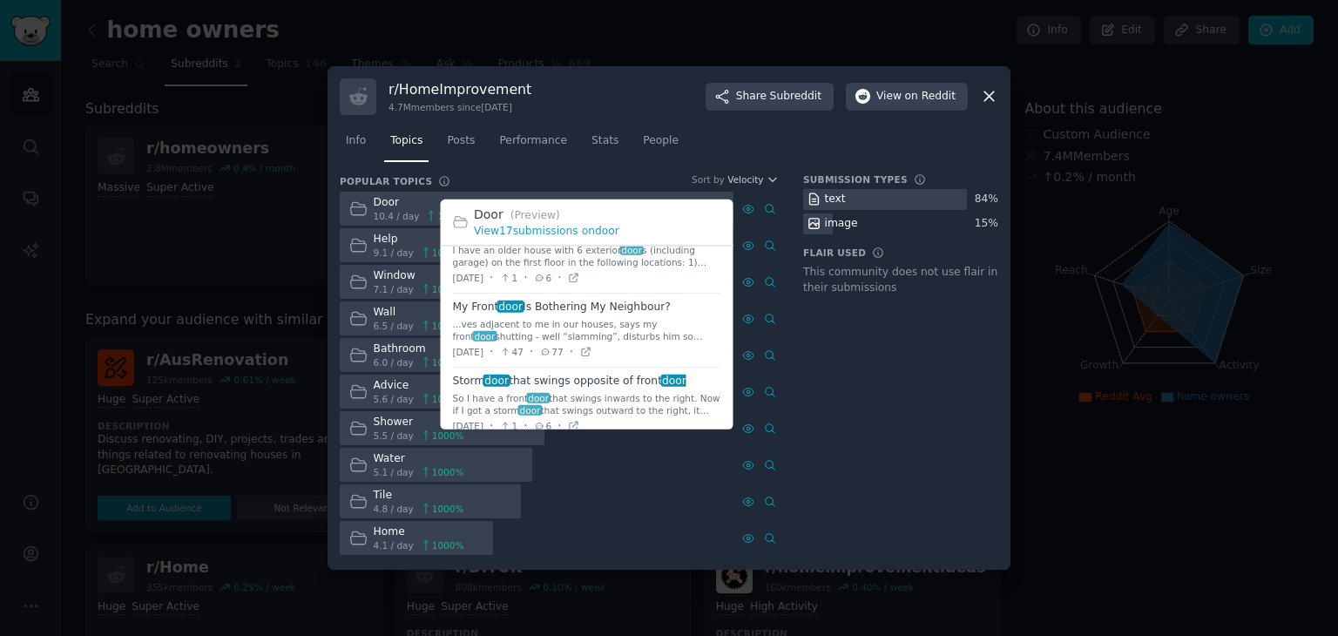
scroll to position [612, 0]
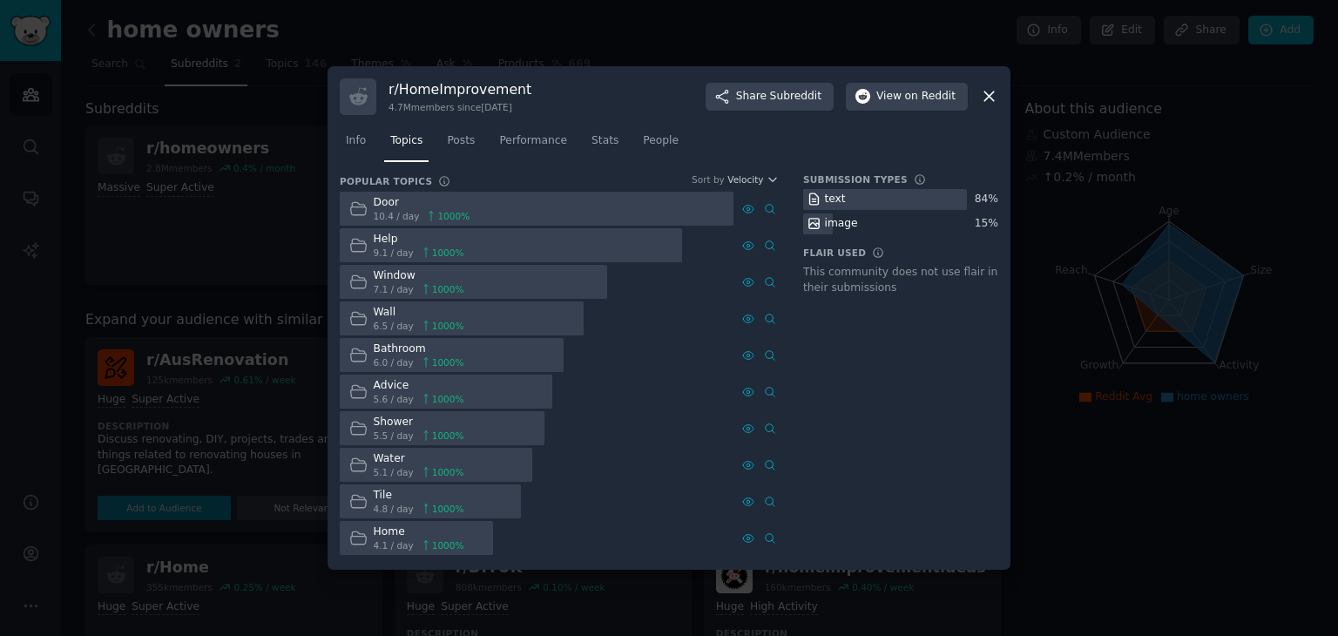
click at [650, 440] on div "Shower 5.5 / day 1000 %" at bounding box center [537, 428] width 394 height 34
click at [987, 92] on icon at bounding box center [989, 96] width 18 height 18
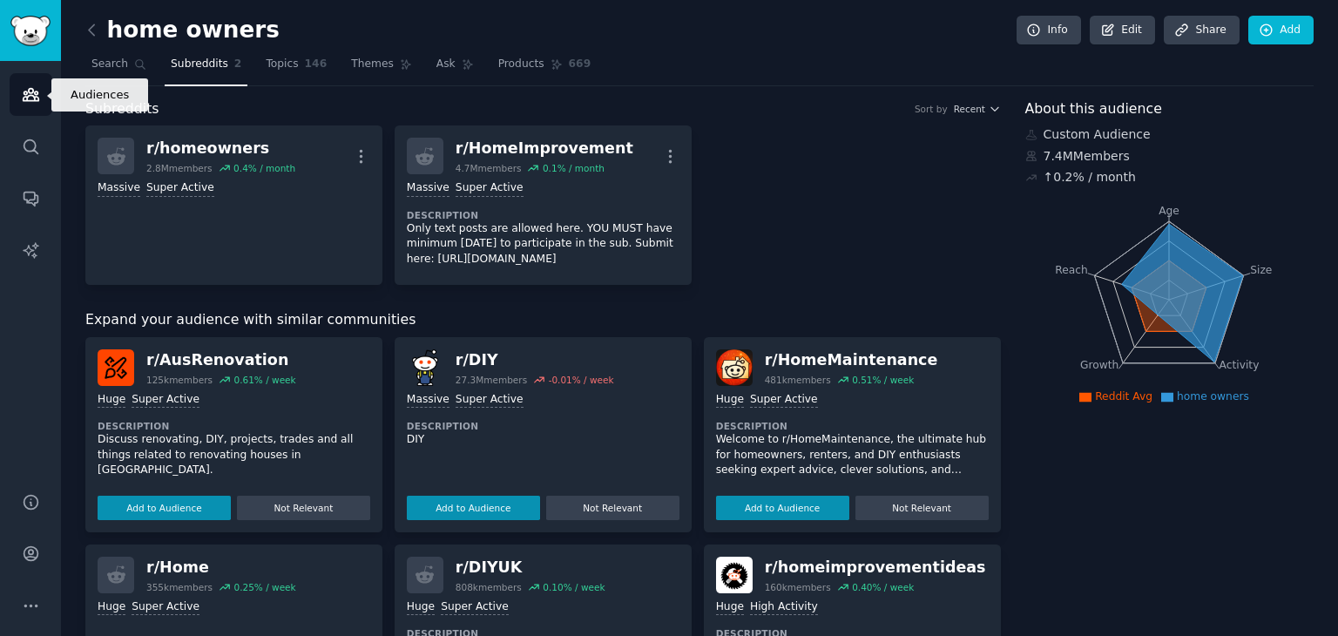
click at [49, 107] on link "Audiences" at bounding box center [31, 94] width 43 height 43
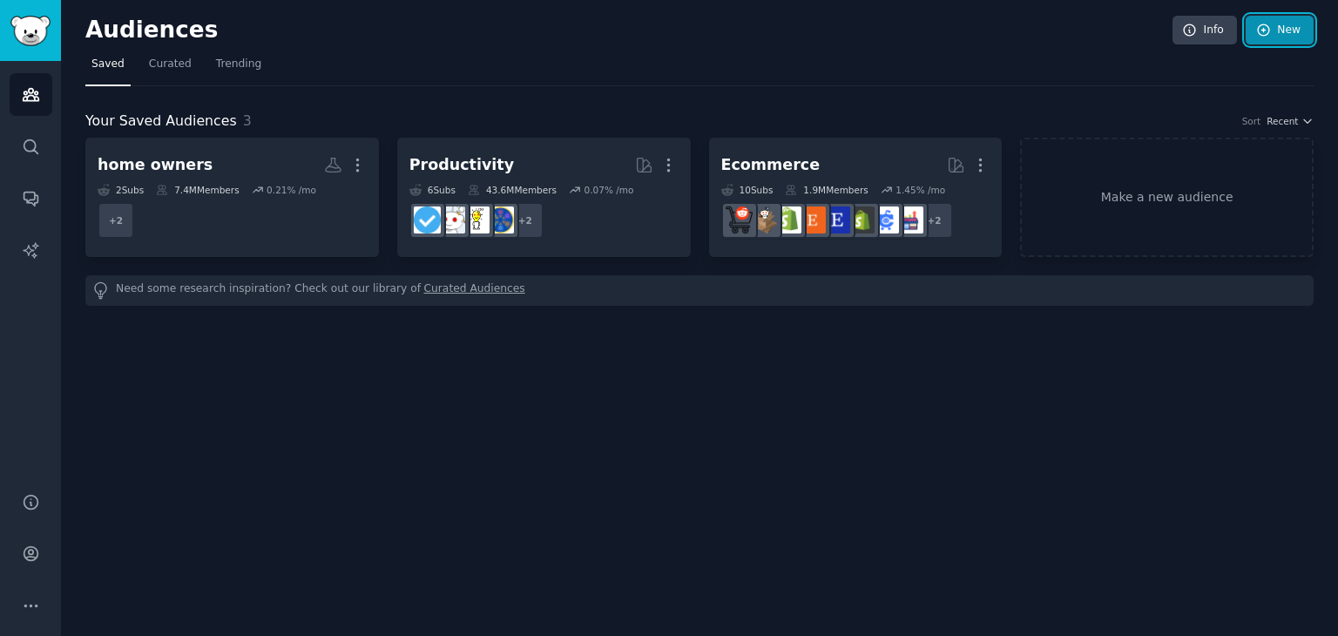
click at [1275, 36] on link "New" at bounding box center [1280, 31] width 68 height 30
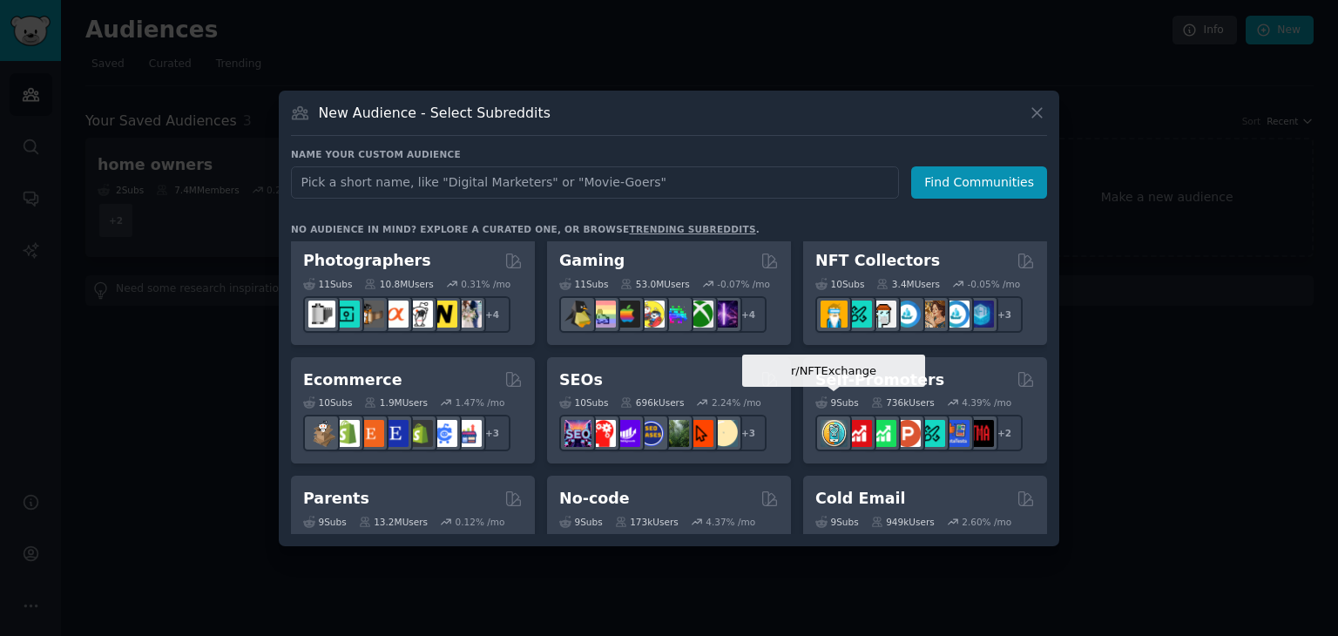
scroll to position [599, 0]
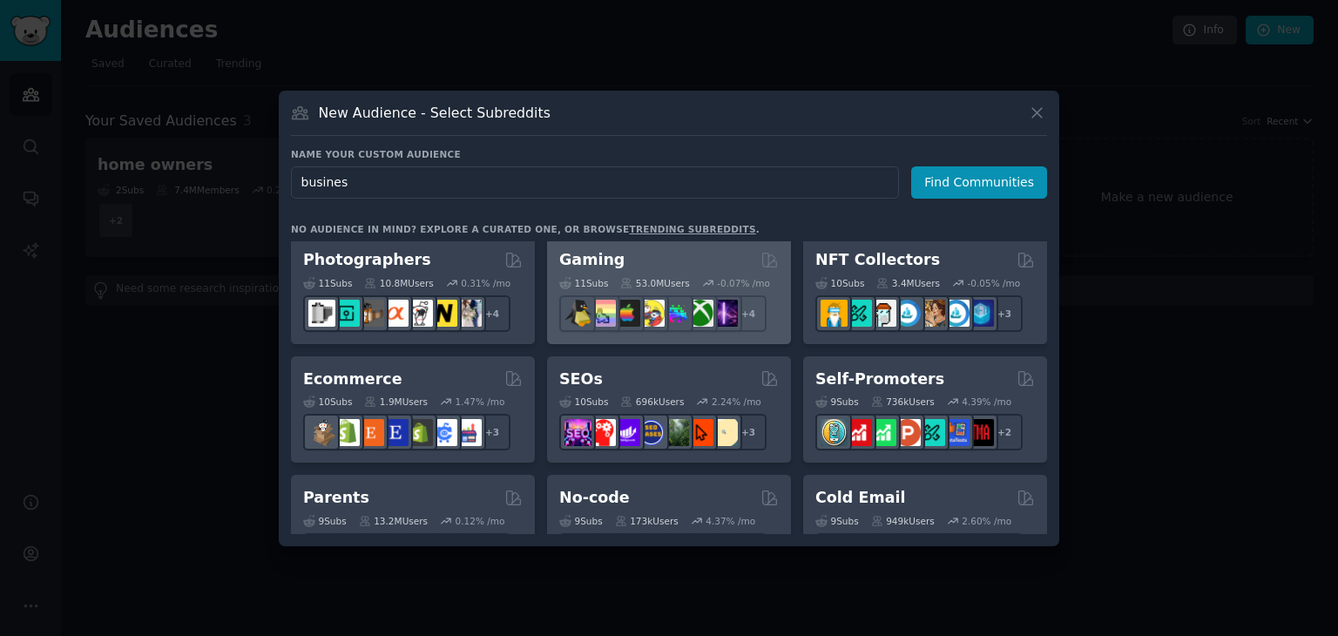
type input "business"
click button "Find Communities" at bounding box center [979, 182] width 136 height 32
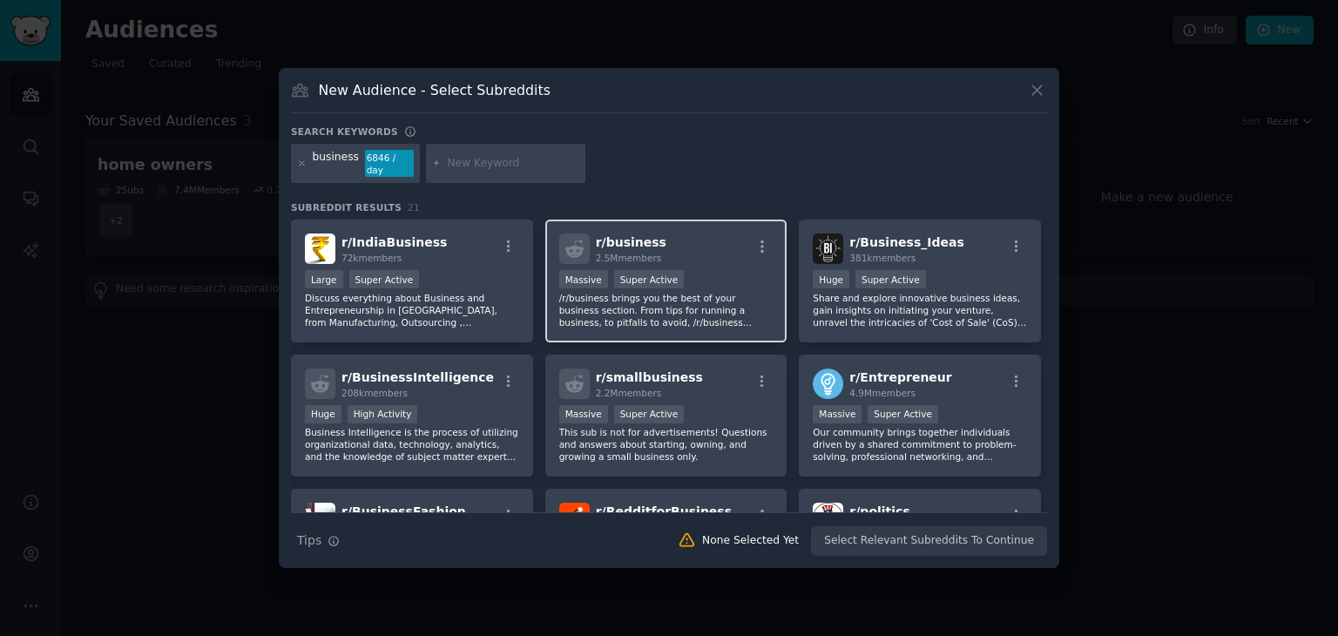
click at [661, 301] on p "/r/business brings you the best of your business section. From tips for running…" at bounding box center [666, 310] width 214 height 37
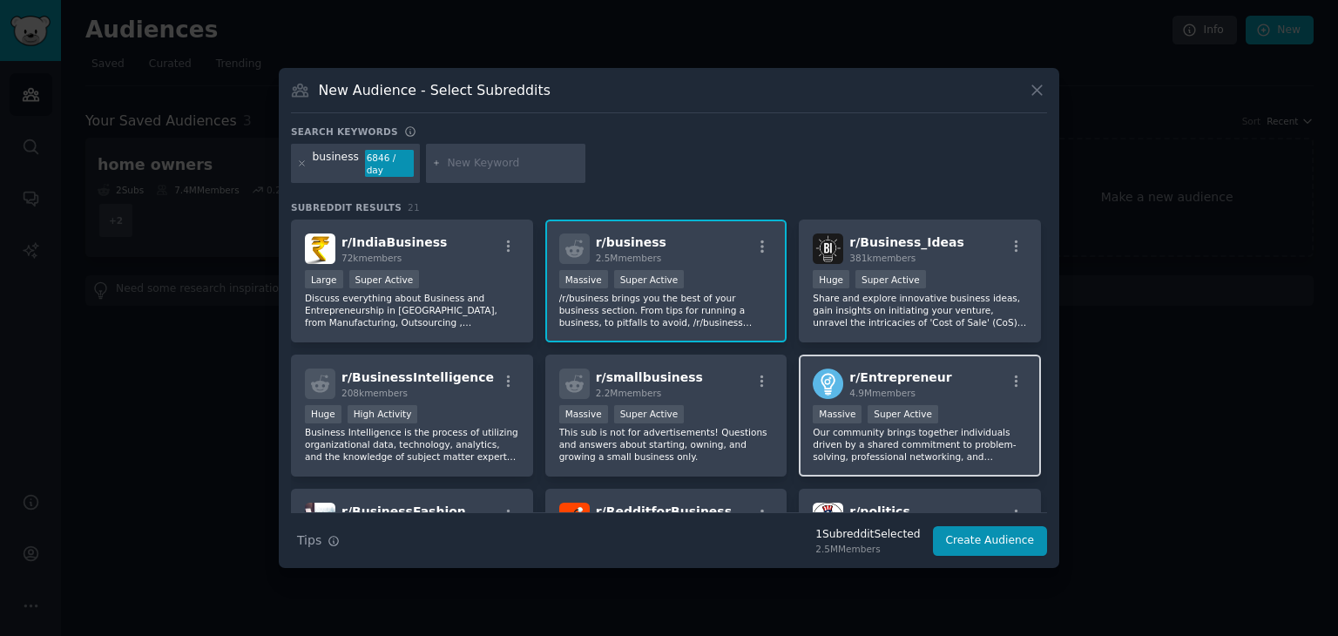
click at [920, 372] on span "r/ Entrepreneur" at bounding box center [900, 377] width 102 height 14
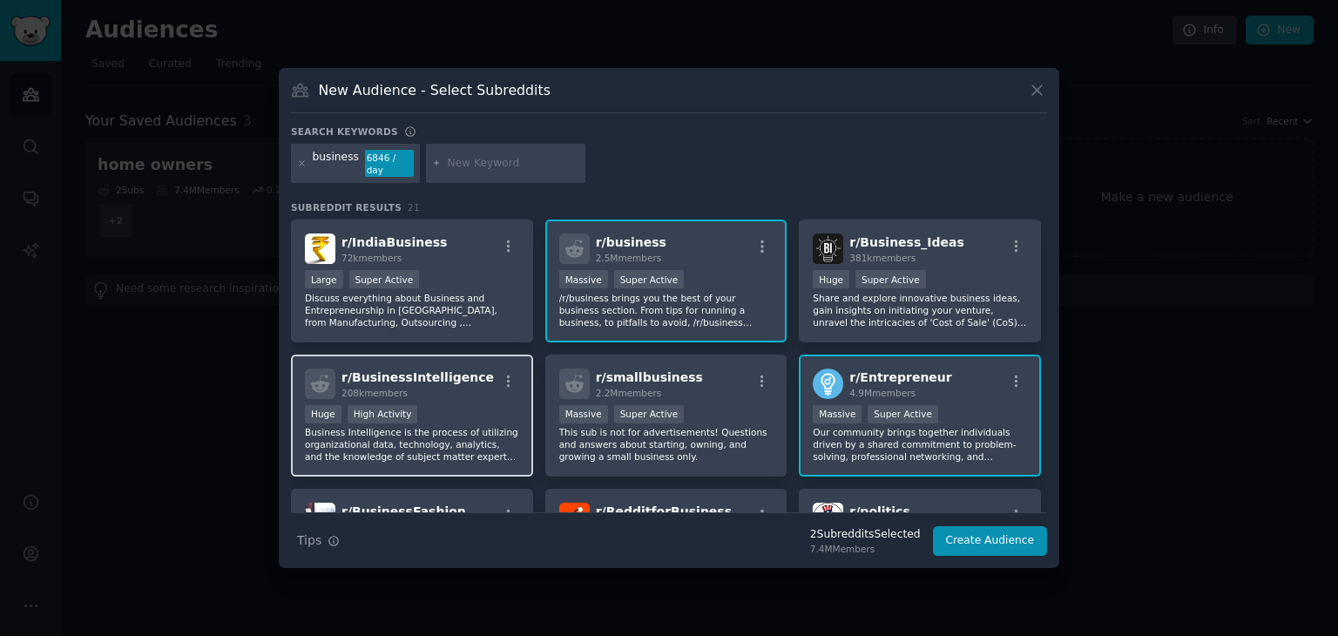
click at [490, 431] on p "Business Intelligence is the process of utilizing organizational data, technolo…" at bounding box center [412, 444] width 214 height 37
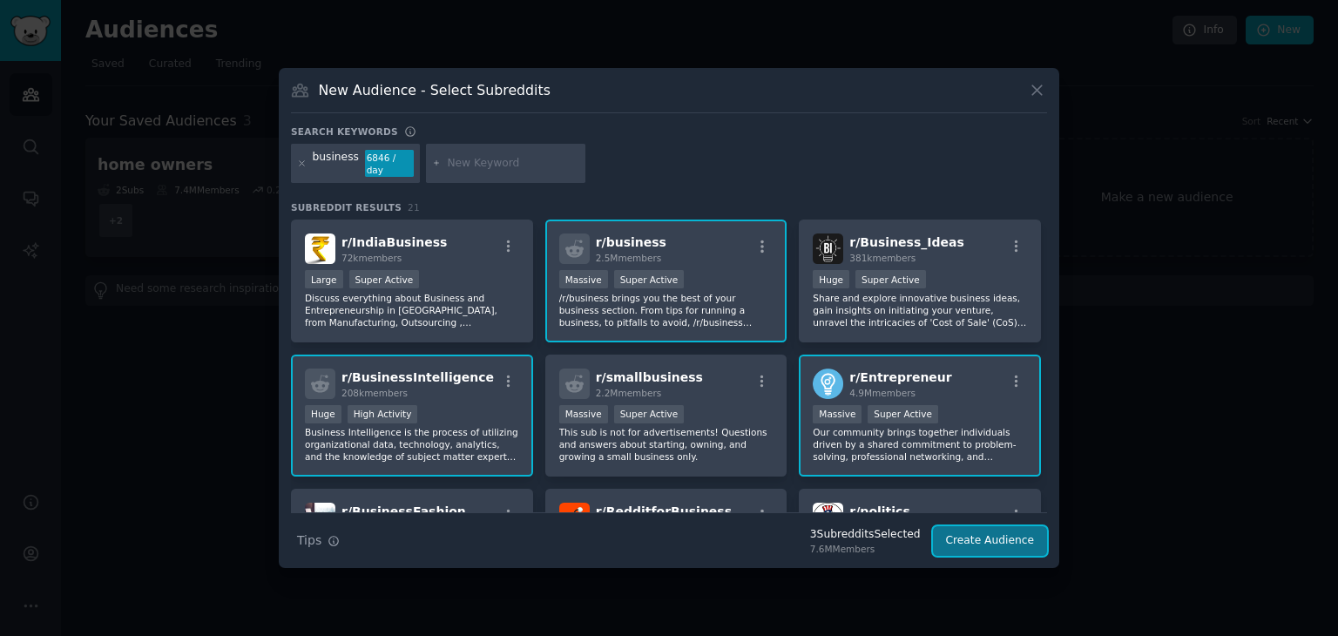
click at [1023, 536] on button "Create Audience" at bounding box center [990, 541] width 115 height 30
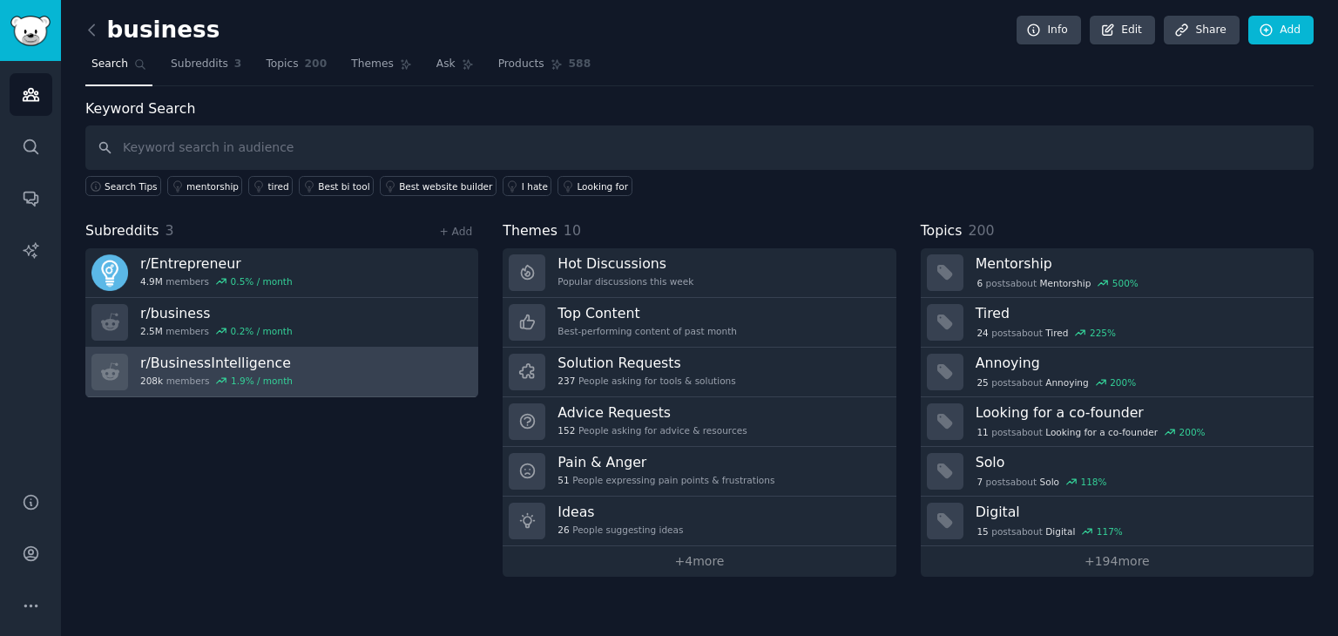
click at [235, 362] on h3 "r/ BusinessIntelligence" at bounding box center [216, 363] width 152 height 18
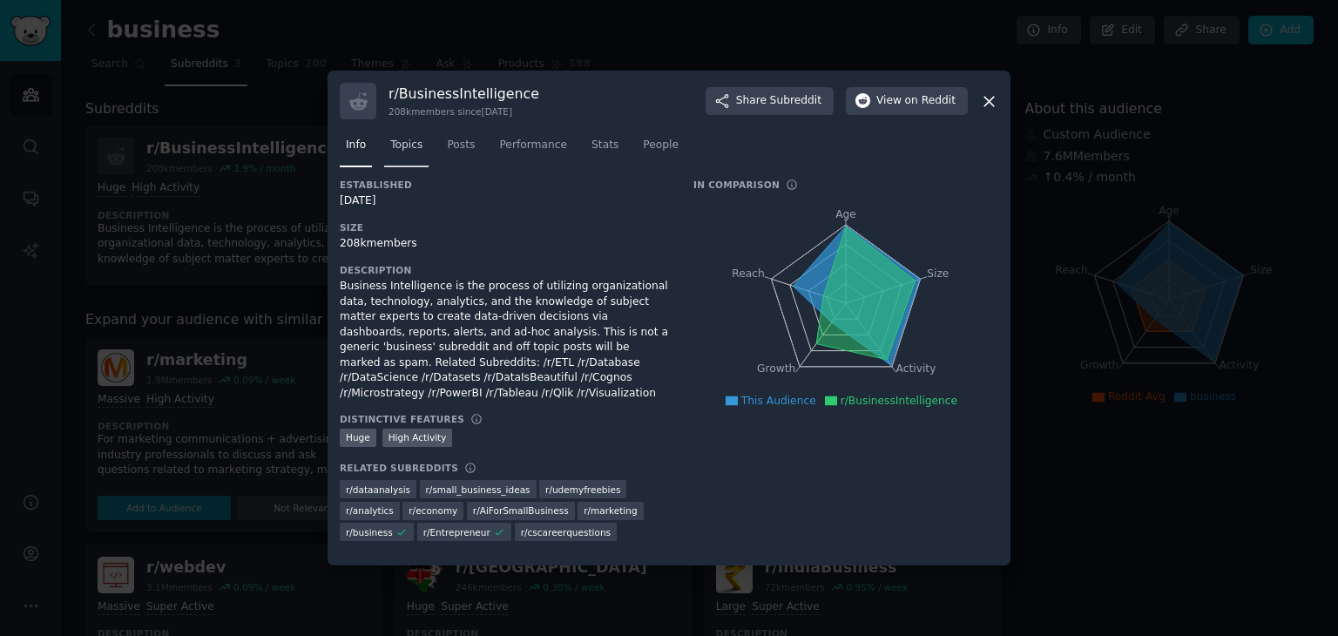
click at [411, 153] on span "Topics" at bounding box center [406, 146] width 32 height 16
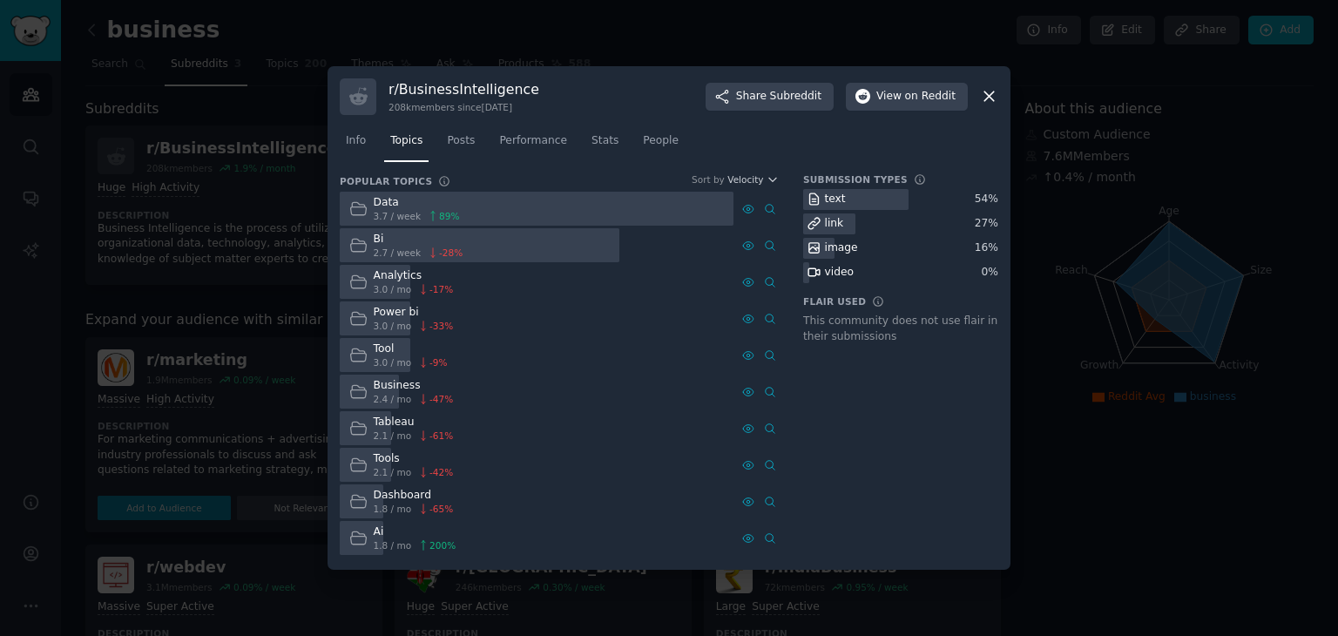
click at [380, 210] on span "3.7 / week" at bounding box center [398, 216] width 48 height 12
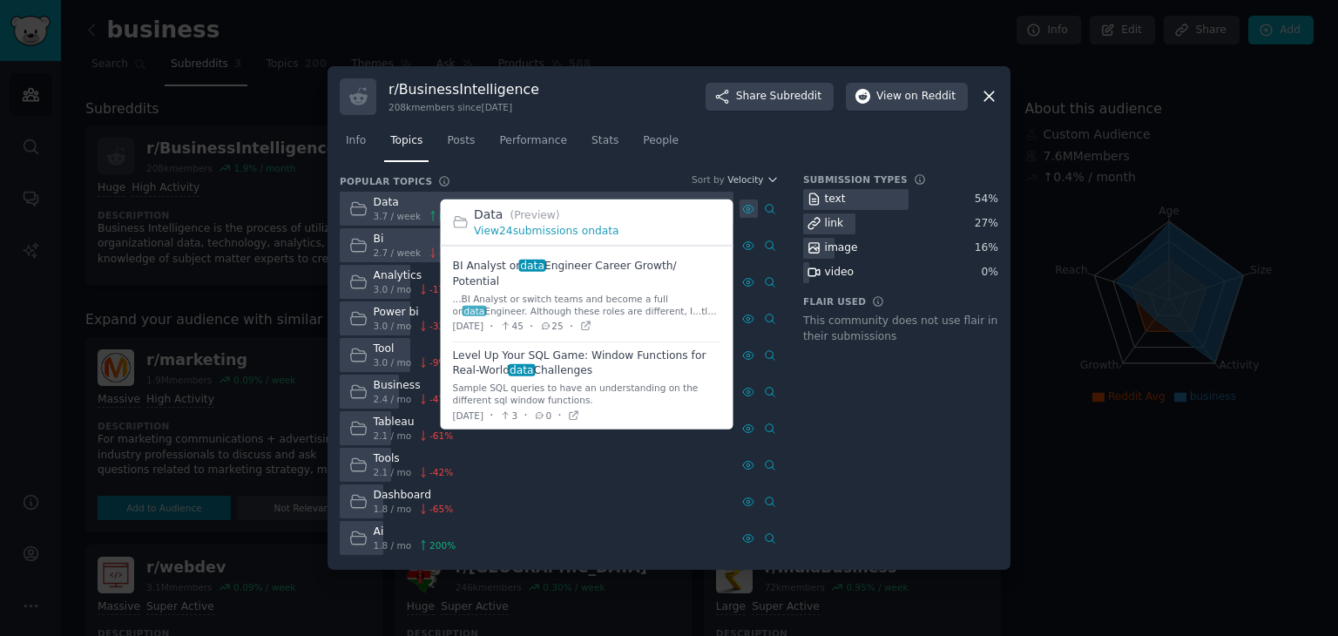
click at [749, 203] on icon at bounding box center [748, 209] width 12 height 12
click at [593, 265] on span at bounding box center [587, 297] width 268 height 89
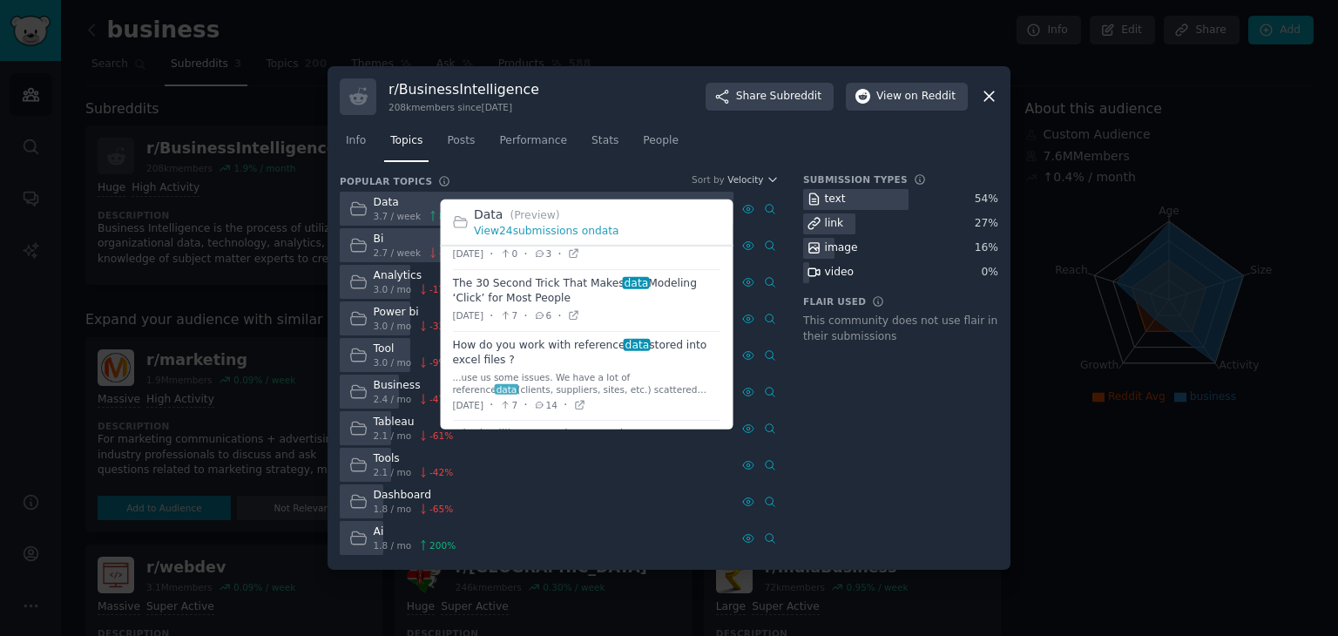
scroll to position [903, 0]
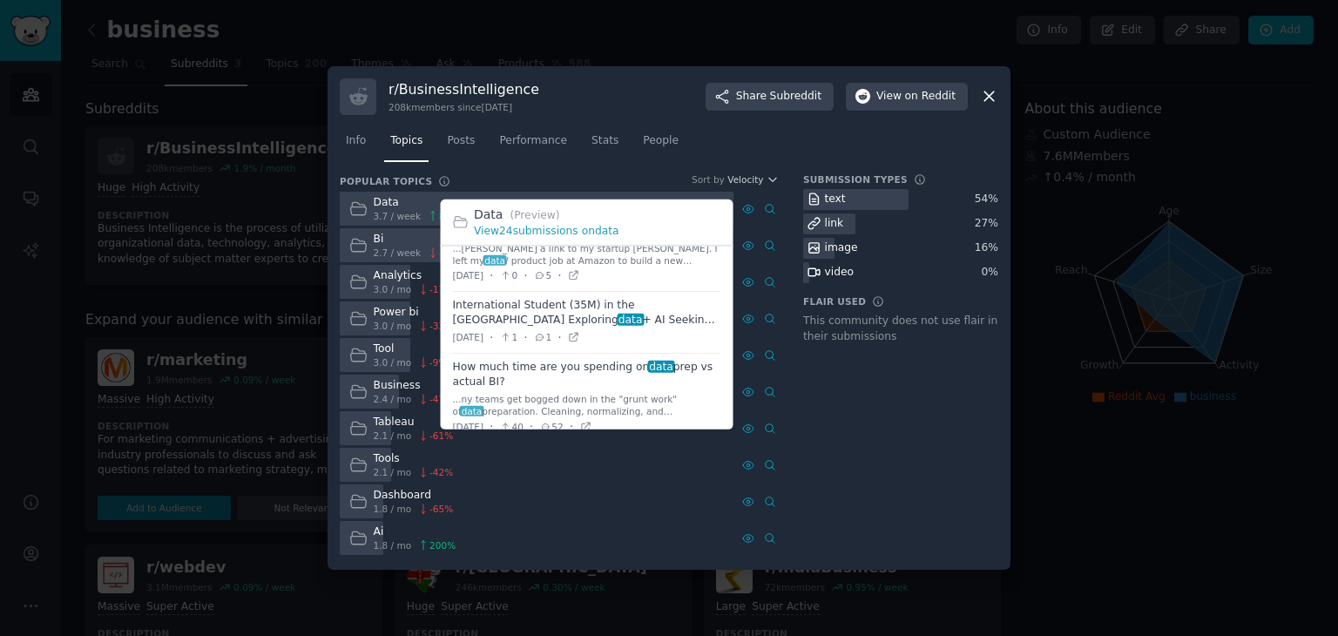
click at [565, 354] on span at bounding box center [587, 398] width 268 height 89
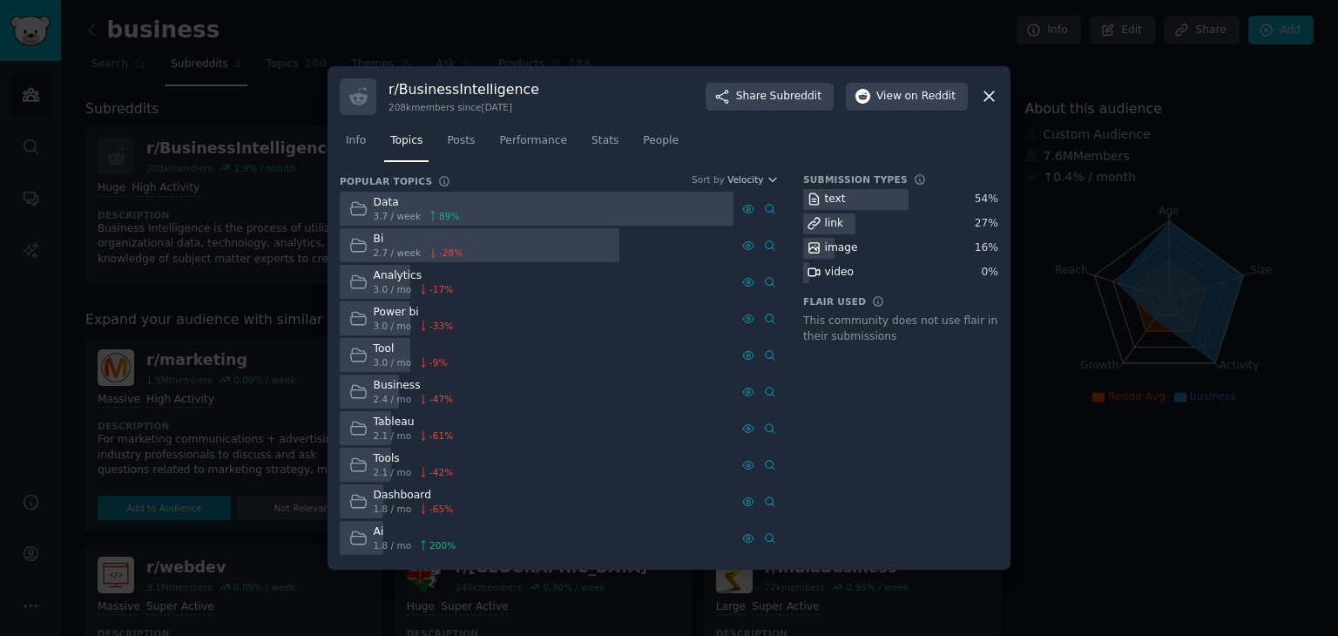
click at [986, 103] on icon at bounding box center [989, 96] width 18 height 18
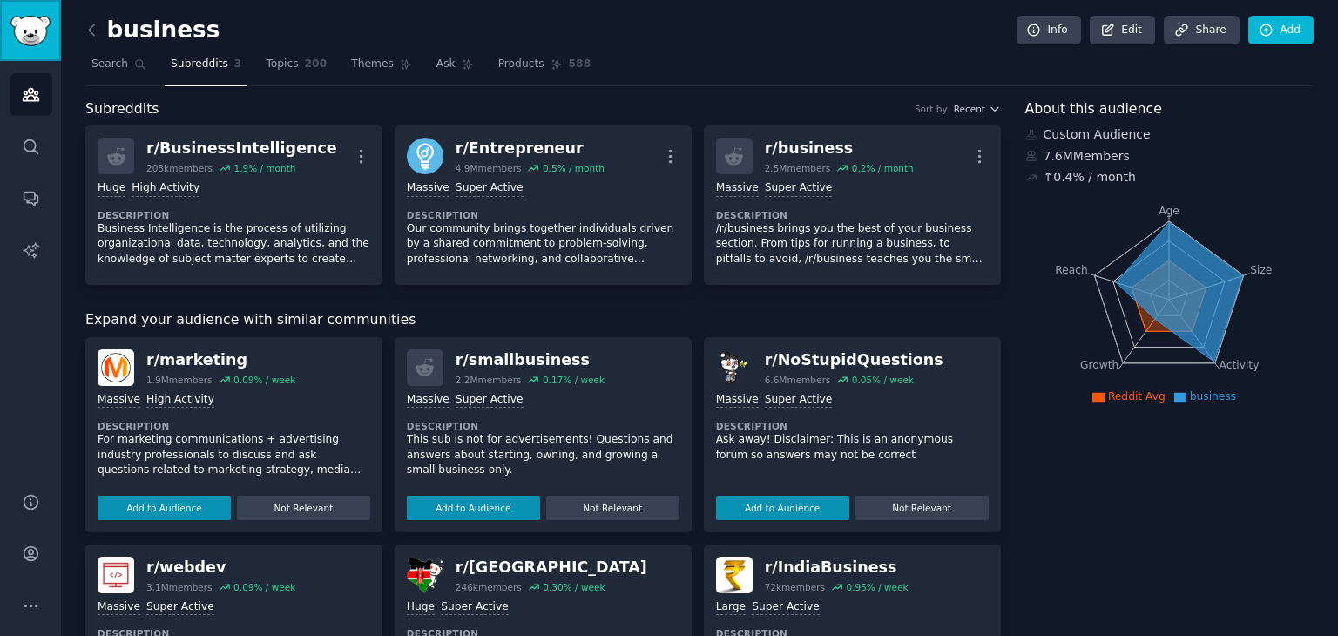
click at [33, 45] on img "Sidebar" at bounding box center [30, 31] width 40 height 30
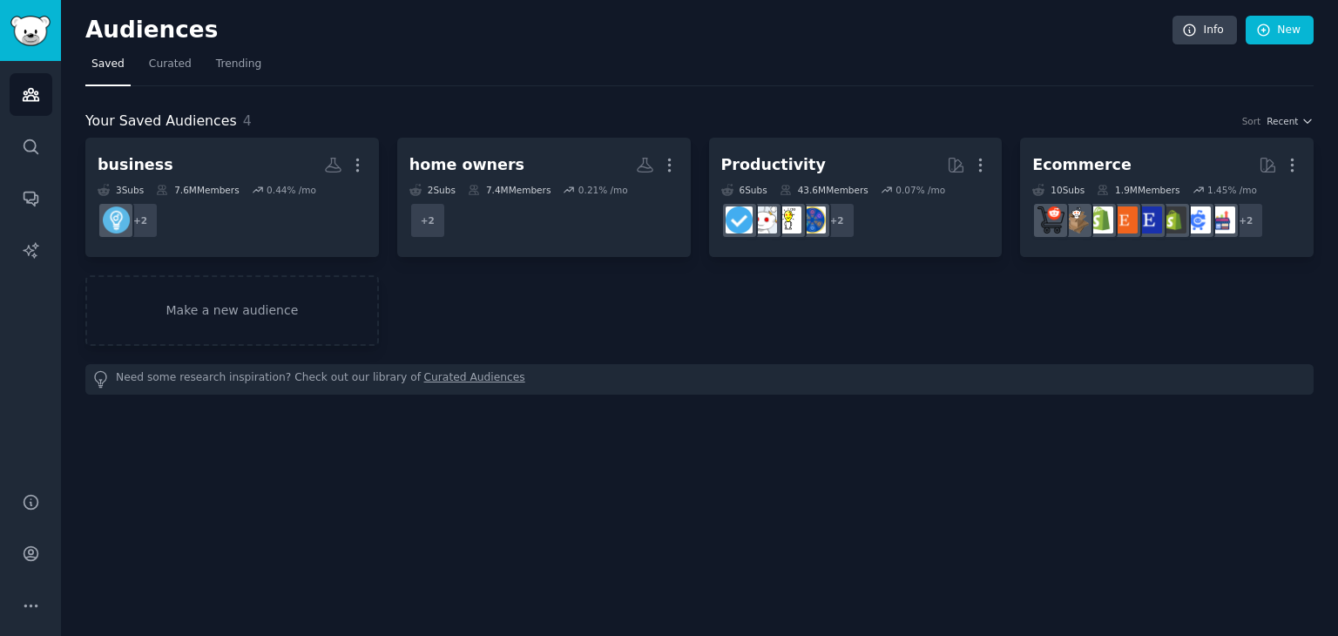
click at [578, 304] on div "business More 3 Sub s 7.6M Members 0.44 % /mo + 2 home owners More 2 Sub s 7.4M…" at bounding box center [699, 242] width 1228 height 208
